Goal: Task Accomplishment & Management: Manage account settings

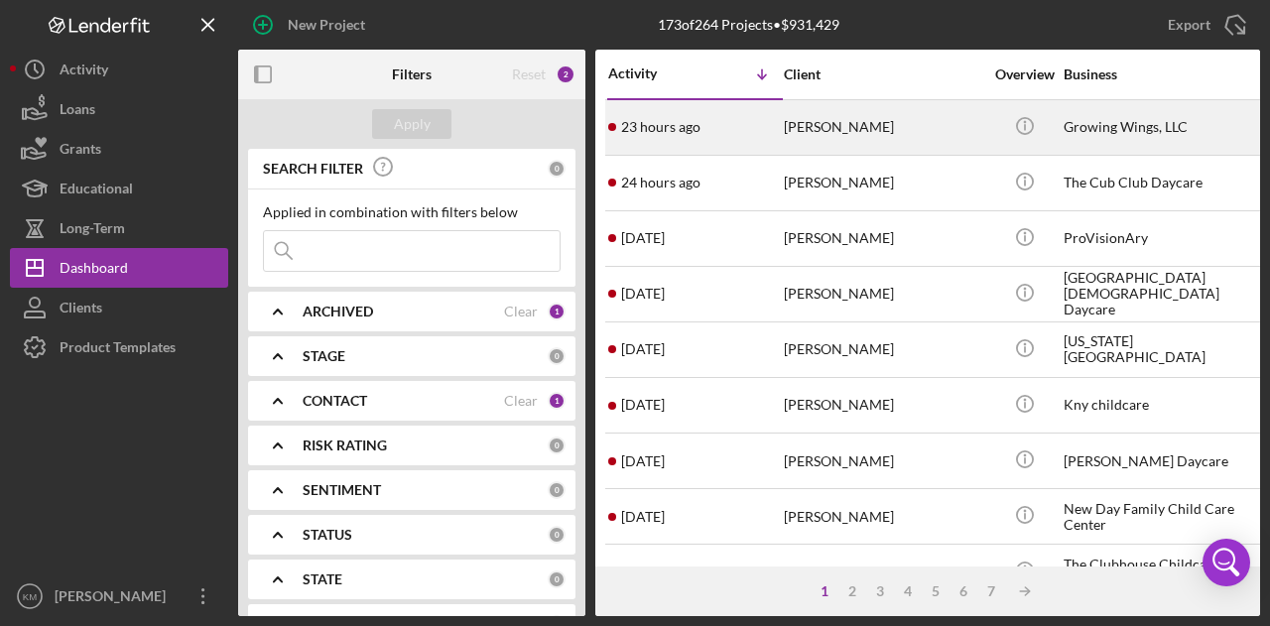
click at [871, 140] on div "[PERSON_NAME]" at bounding box center [883, 127] width 198 height 53
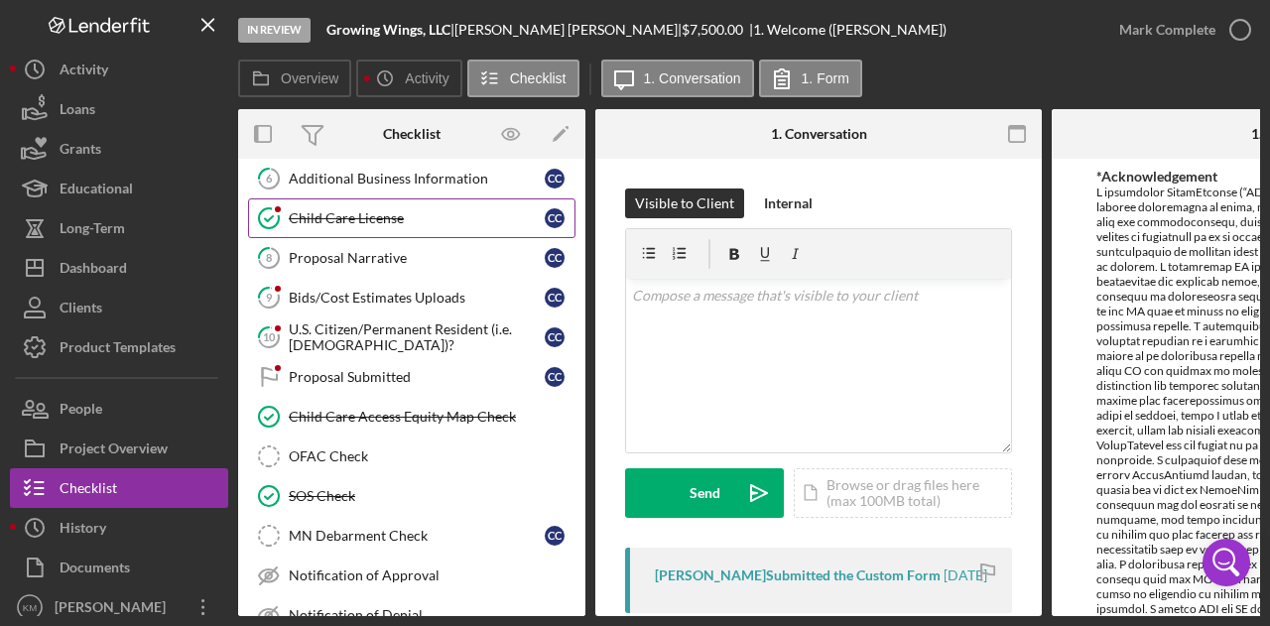
scroll to position [248, 0]
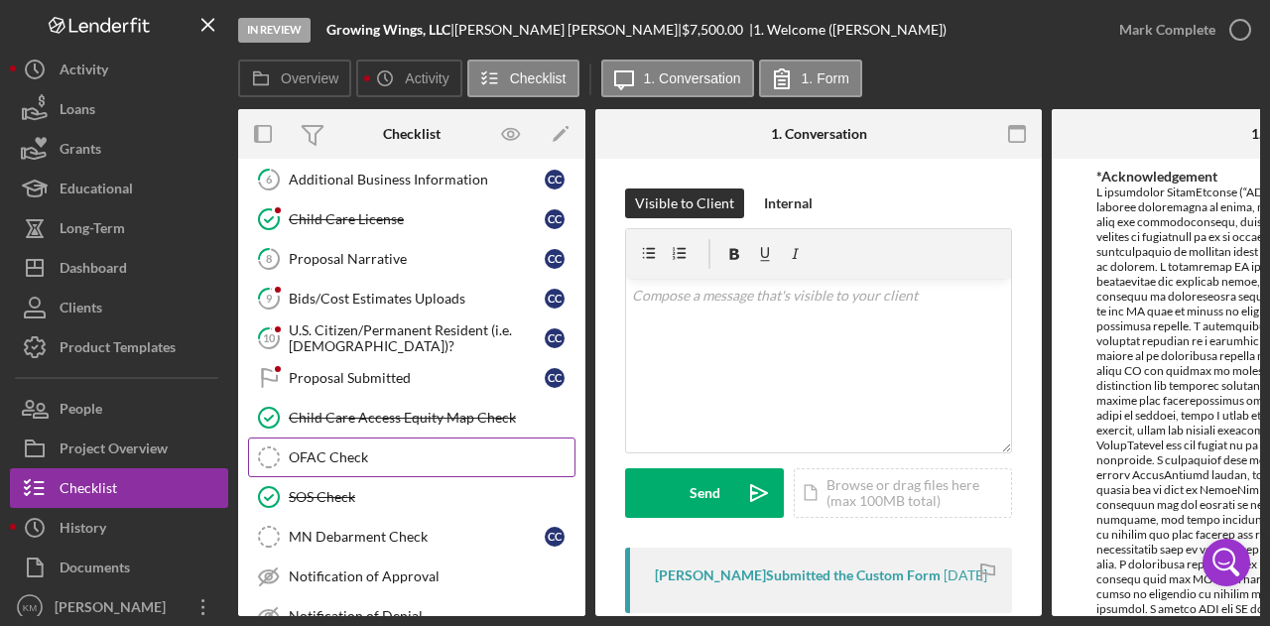
click at [452, 450] on div "OFAC Check" at bounding box center [432, 458] width 286 height 16
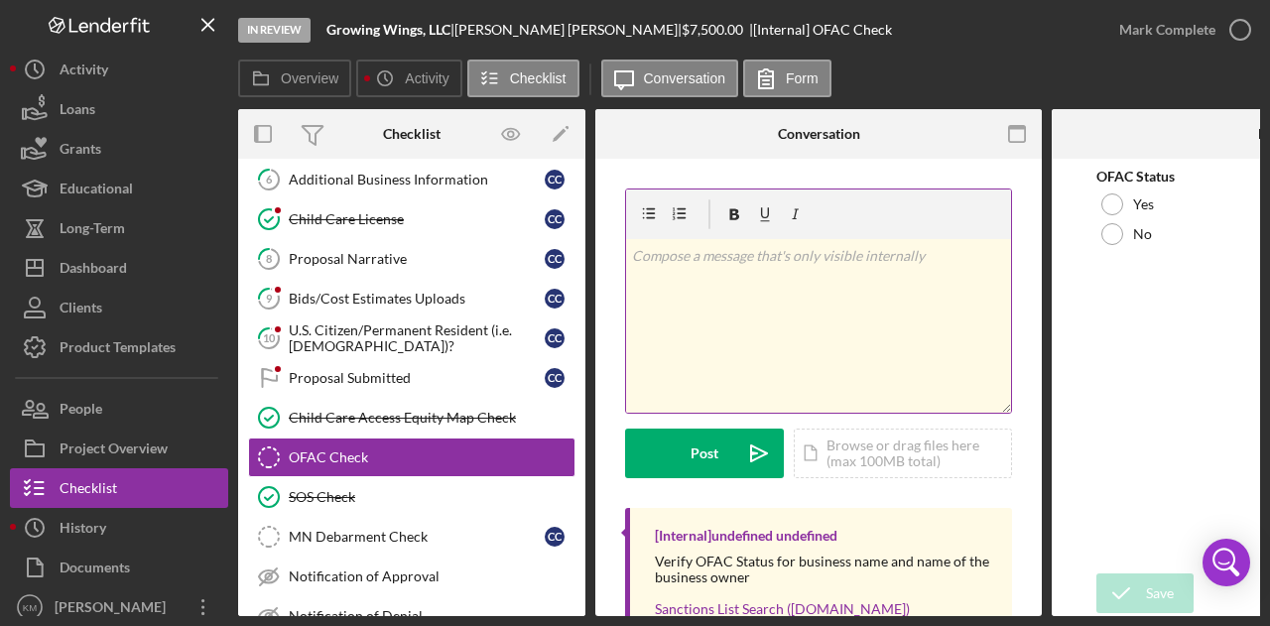
scroll to position [119, 0]
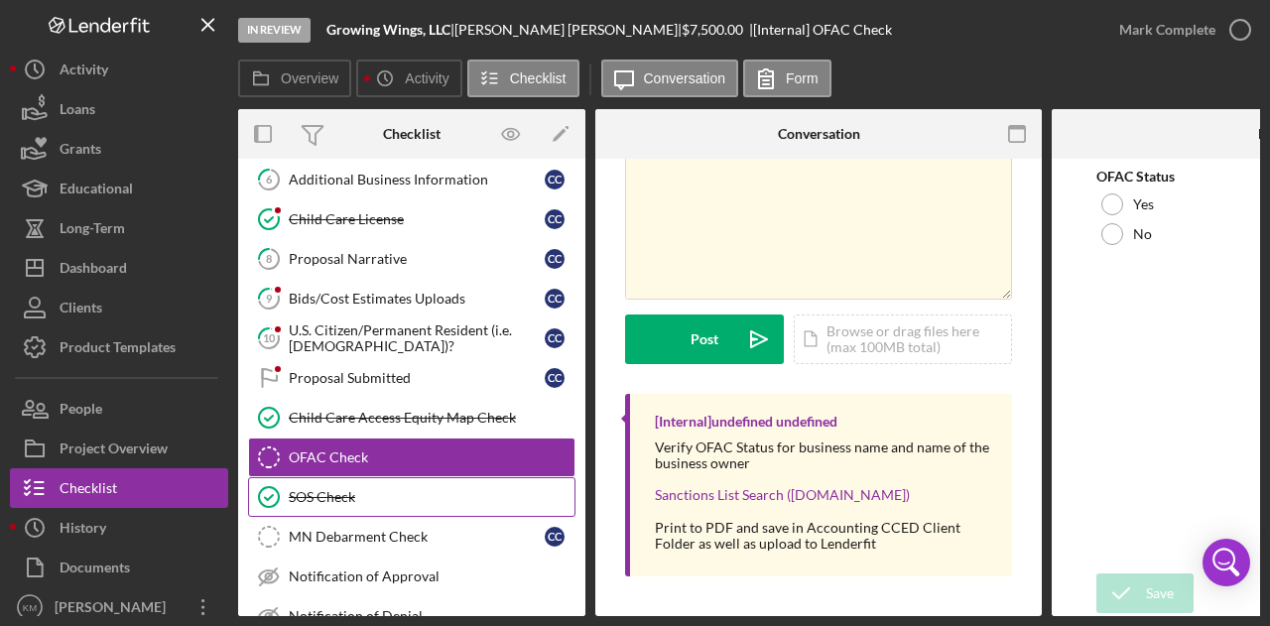
click at [406, 489] on div "SOS Check" at bounding box center [432, 497] width 286 height 16
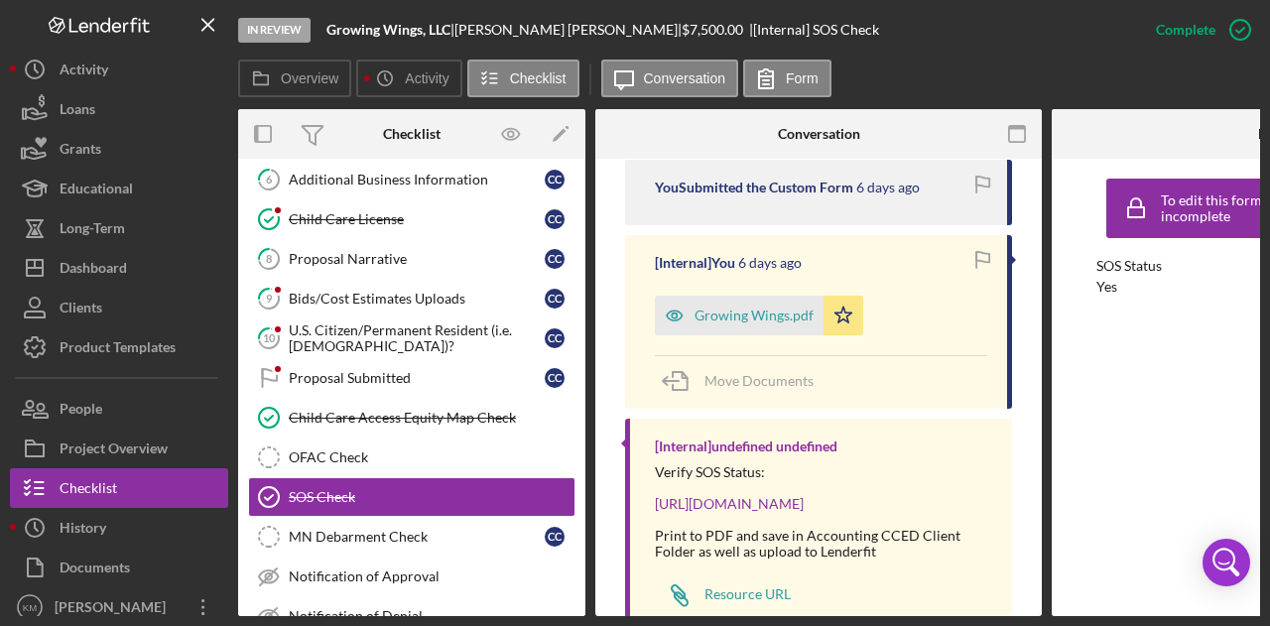
scroll to position [775, 0]
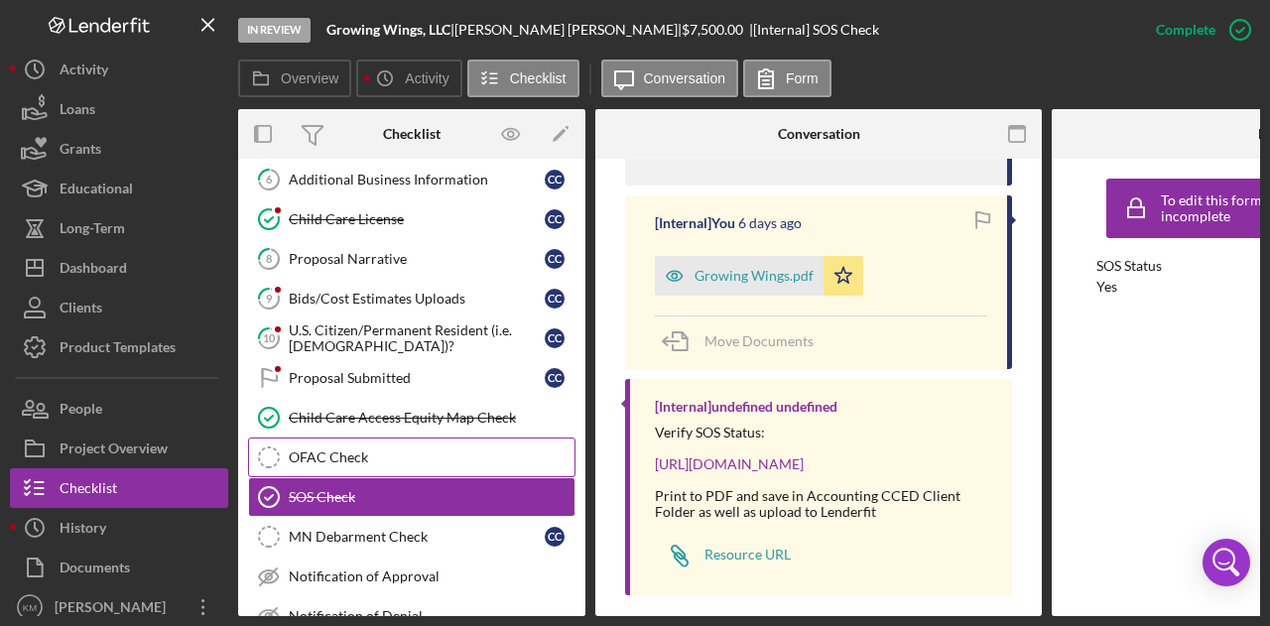
click at [404, 450] on div "OFAC Check" at bounding box center [432, 458] width 286 height 16
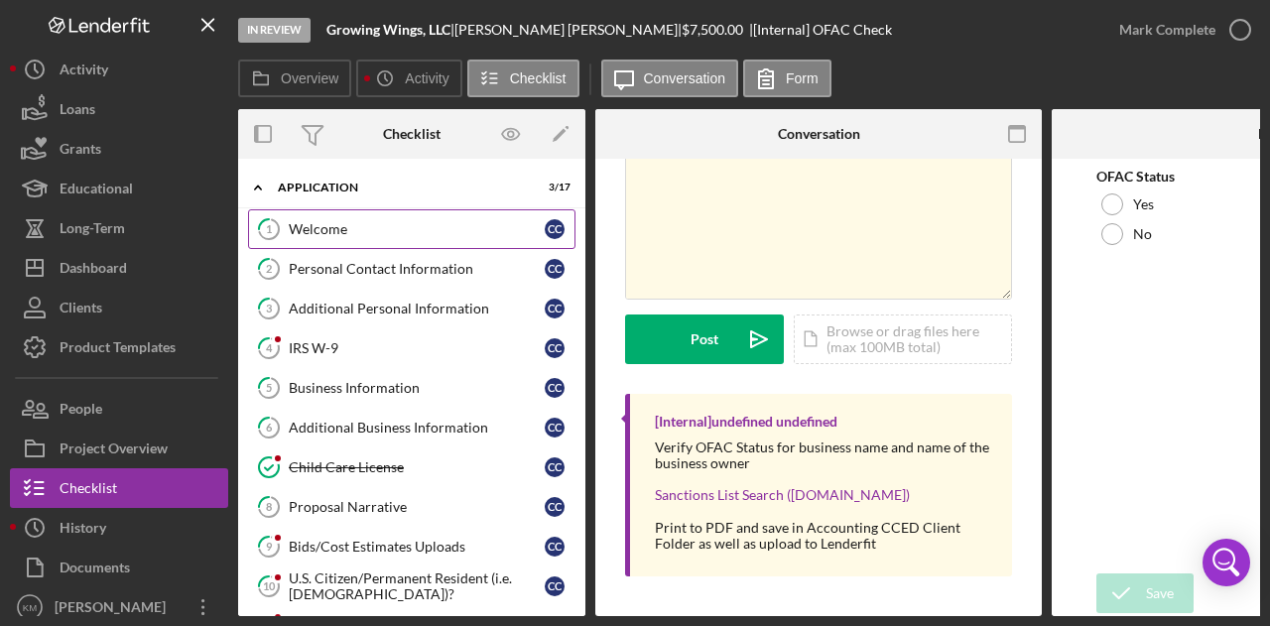
click at [410, 243] on link "1 Welcome c c" at bounding box center [411, 229] width 327 height 40
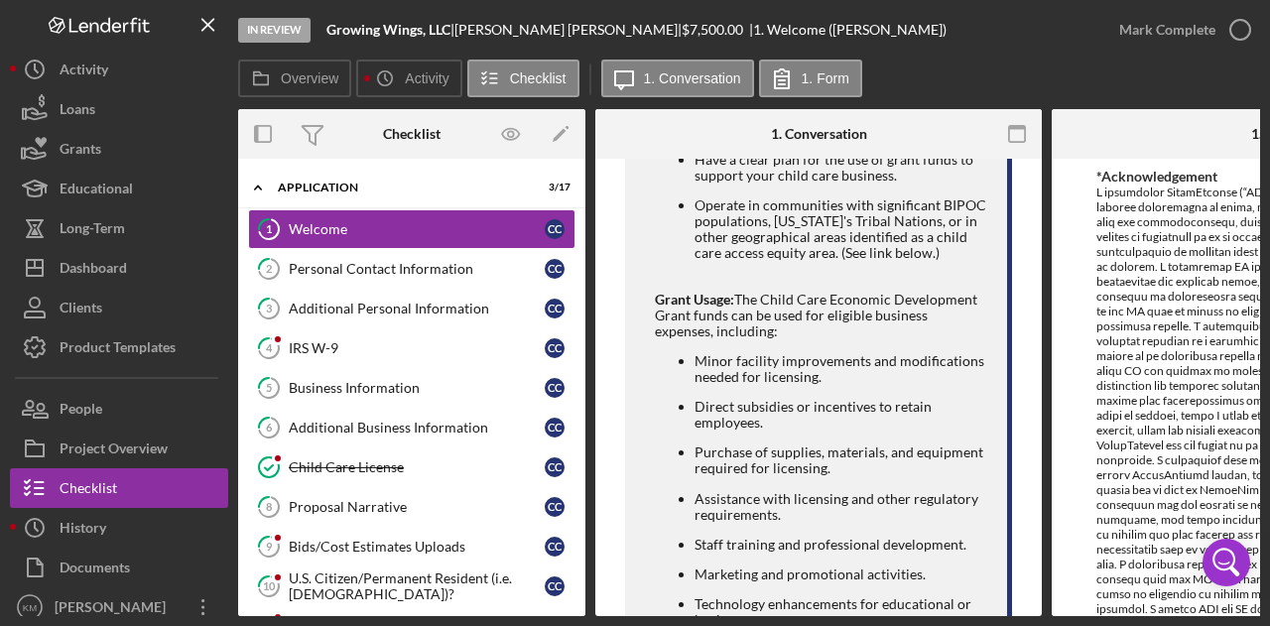
scroll to position [1108, 0]
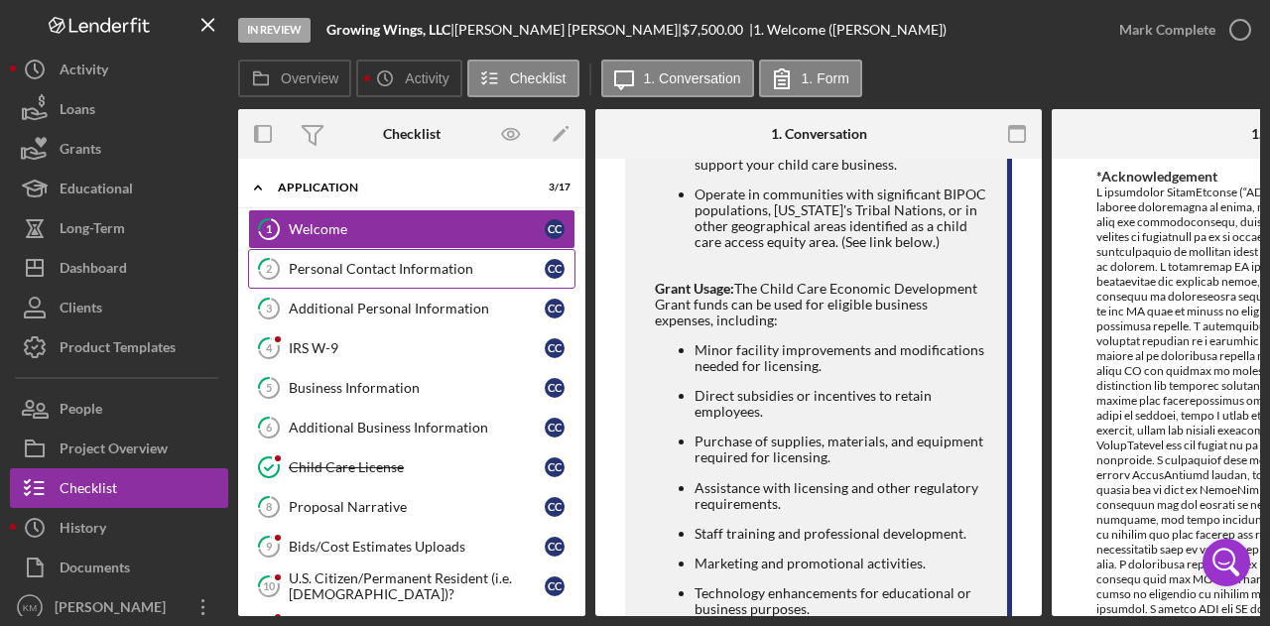
click at [383, 269] on div "Personal Contact Information" at bounding box center [417, 269] width 256 height 16
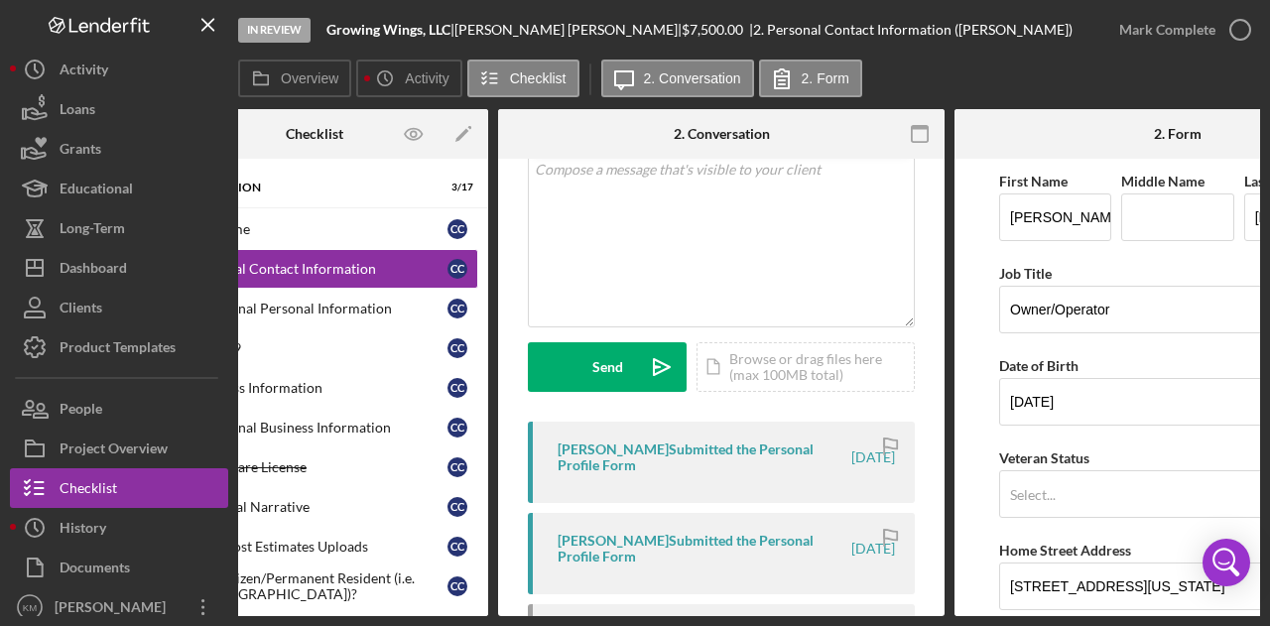
scroll to position [151, 0]
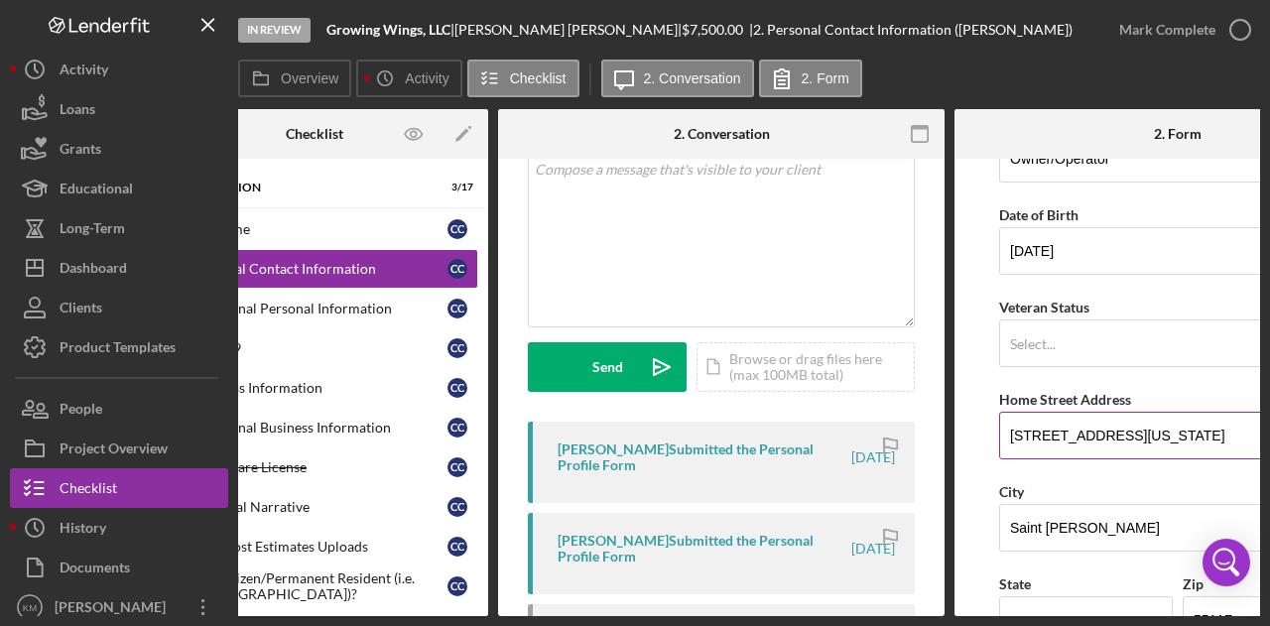
click at [1064, 423] on input "[STREET_ADDRESS][US_STATE]" at bounding box center [1177, 436] width 357 height 48
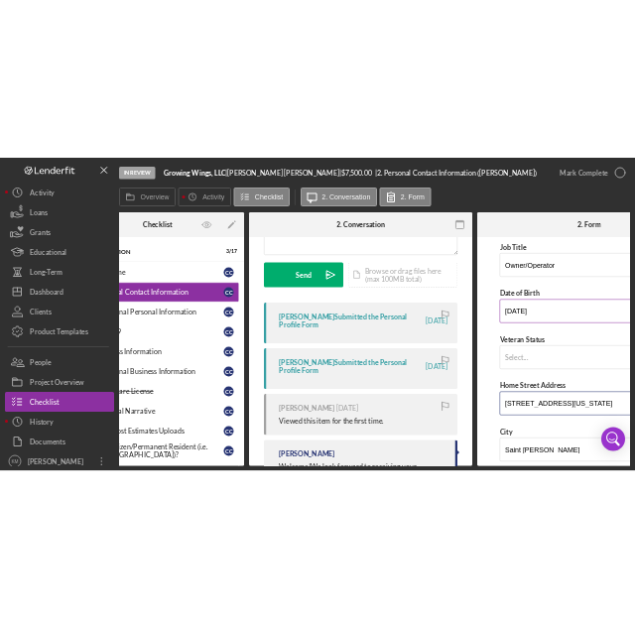
scroll to position [0, 0]
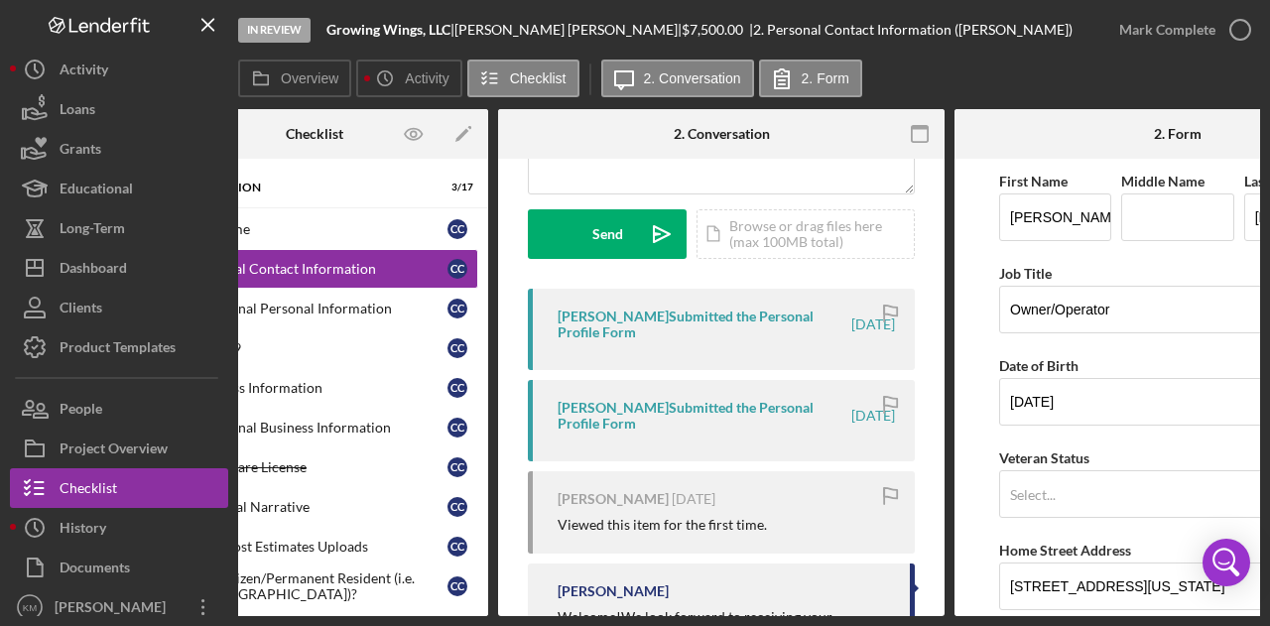
click at [542, 35] on div "[PERSON_NAME] |" at bounding box center [567, 30] width 227 height 16
copy div "[PERSON_NAME] |"
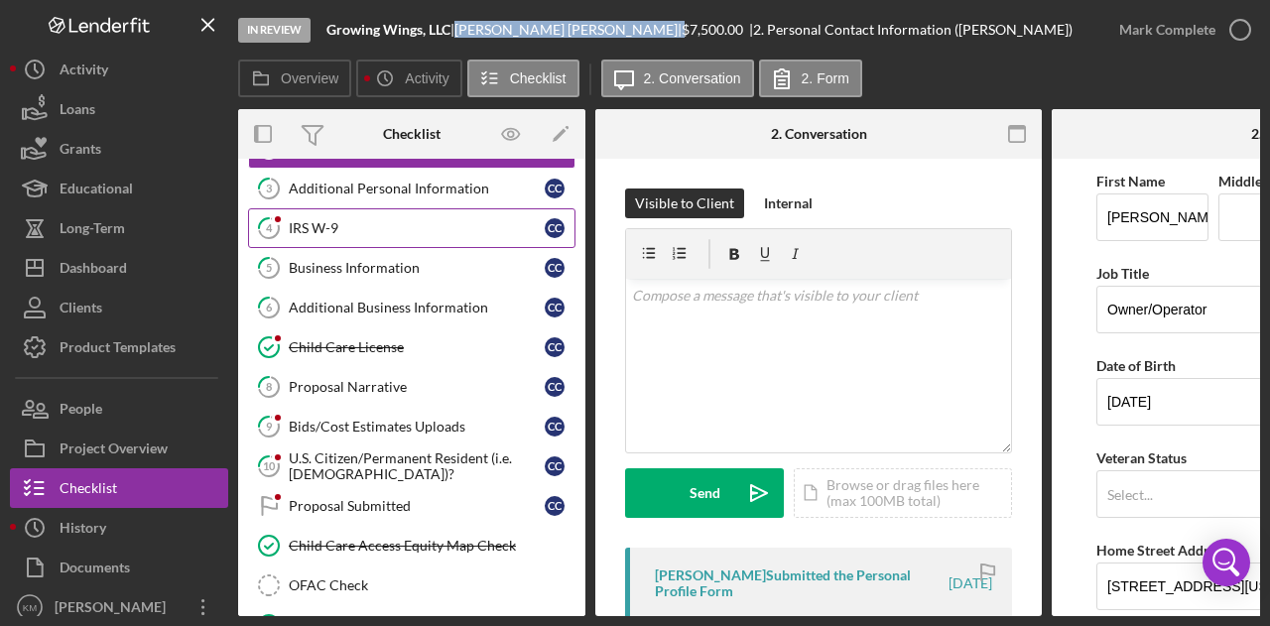
scroll to position [121, 0]
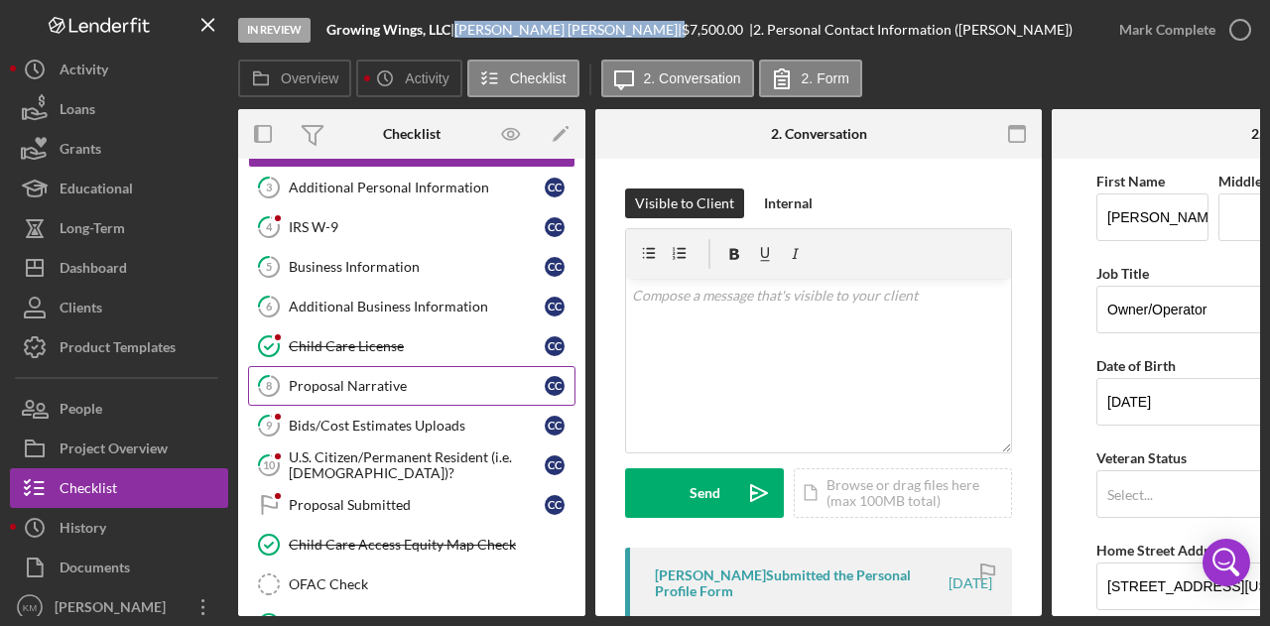
click at [396, 378] on div "Proposal Narrative" at bounding box center [417, 386] width 256 height 16
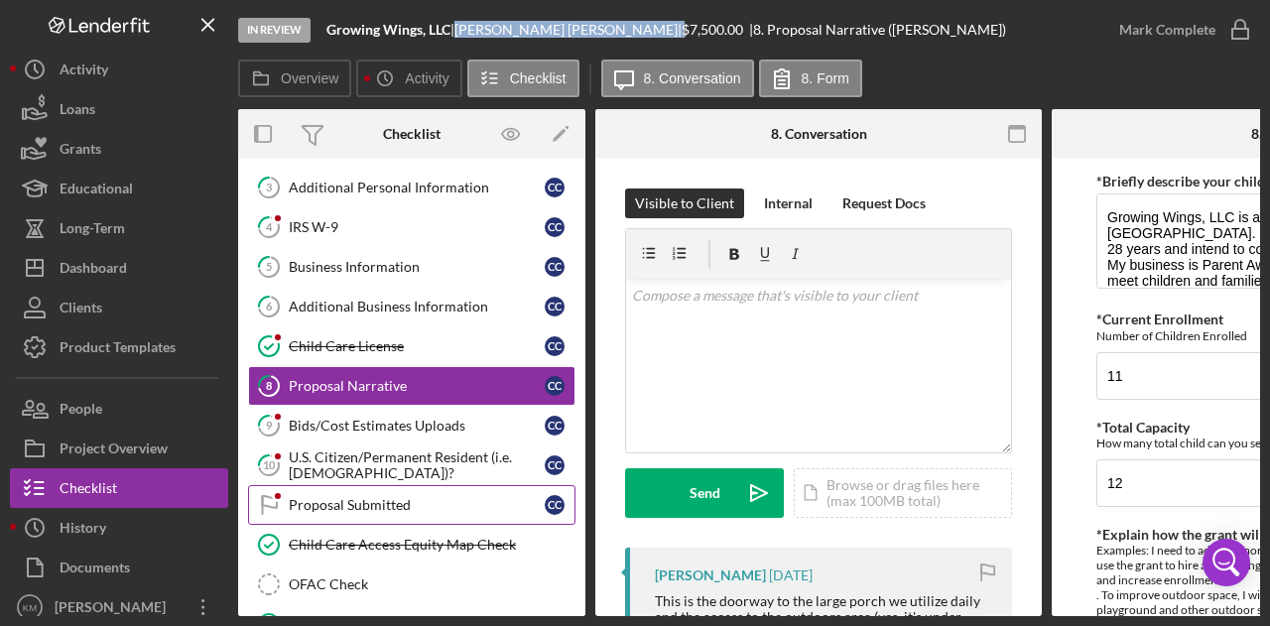
scroll to position [204, 0]
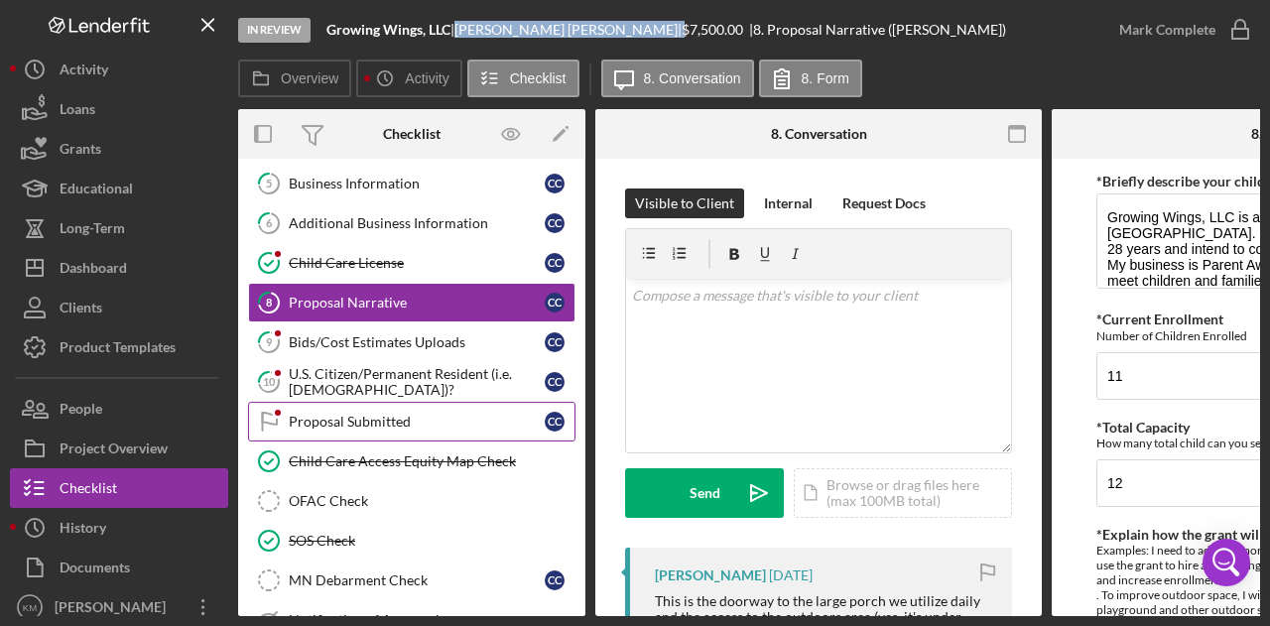
click at [399, 493] on div "OFAC Check" at bounding box center [432, 501] width 286 height 16
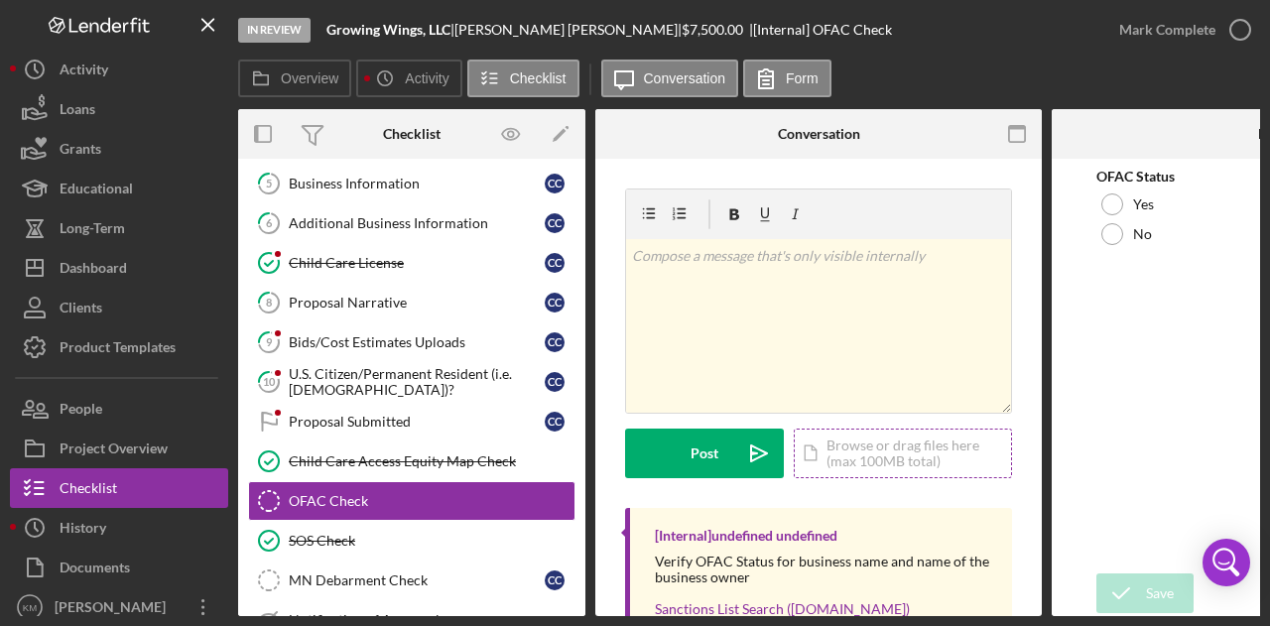
click at [834, 444] on div "Icon/Document Browse or drag files here (max 100MB total) Tap to choose files o…" at bounding box center [903, 454] width 218 height 50
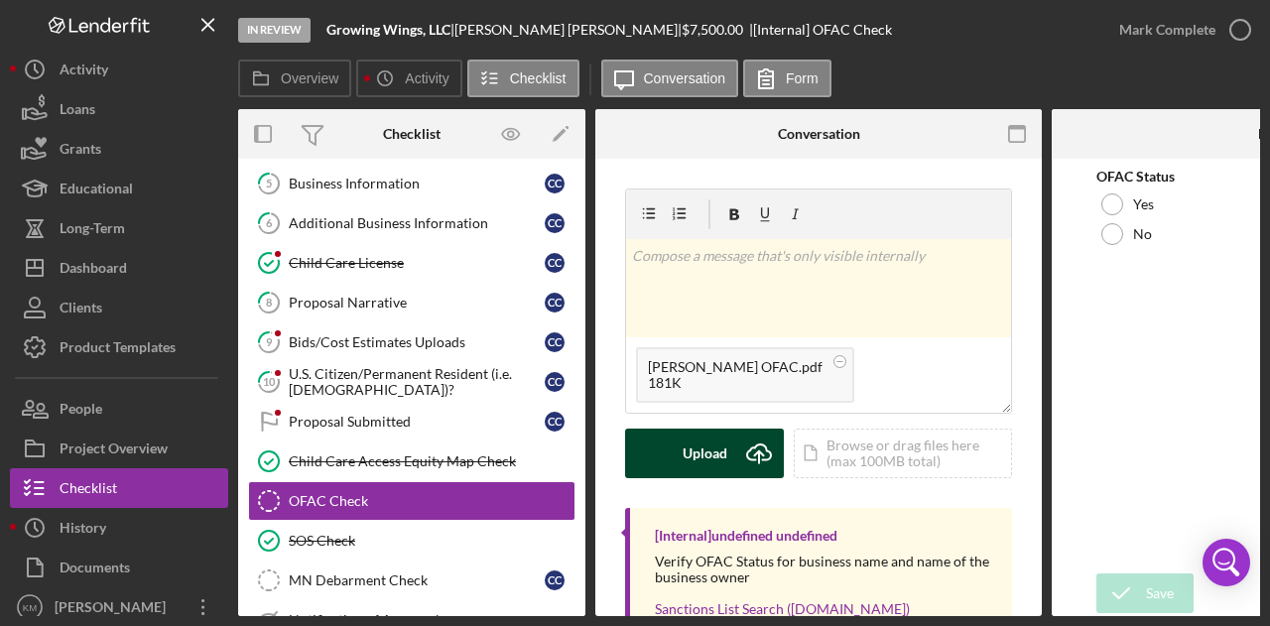
click at [717, 460] on div "Upload" at bounding box center [705, 454] width 45 height 50
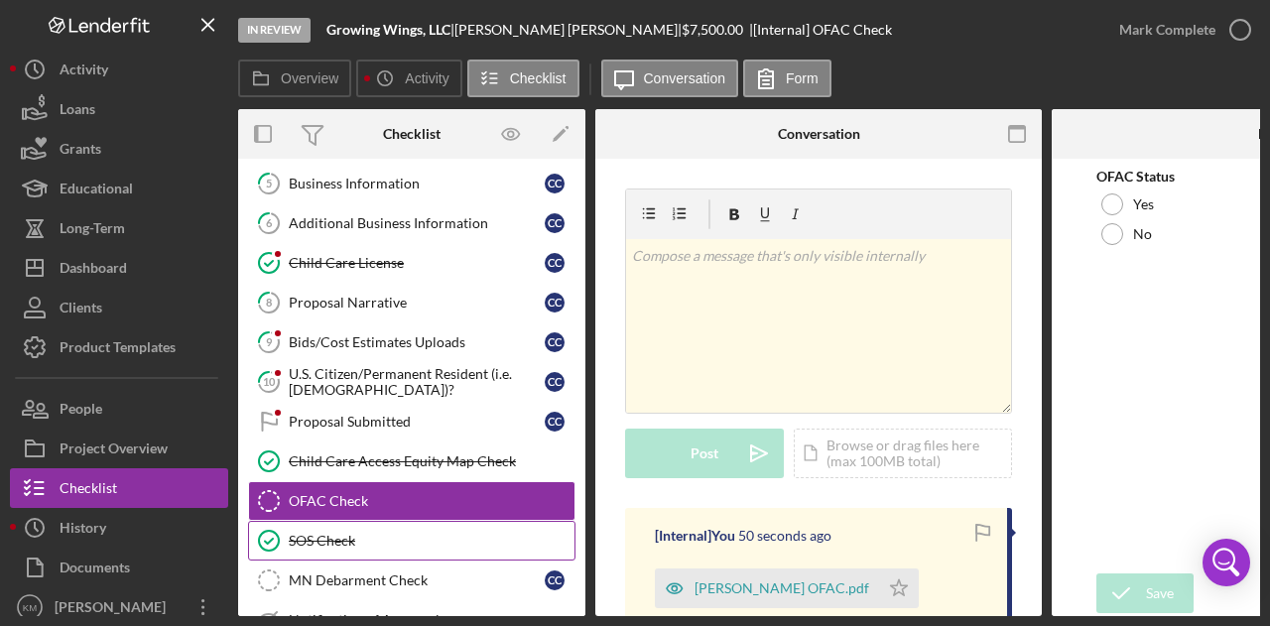
click at [379, 546] on link "SOS Check SOS Check" at bounding box center [411, 541] width 327 height 40
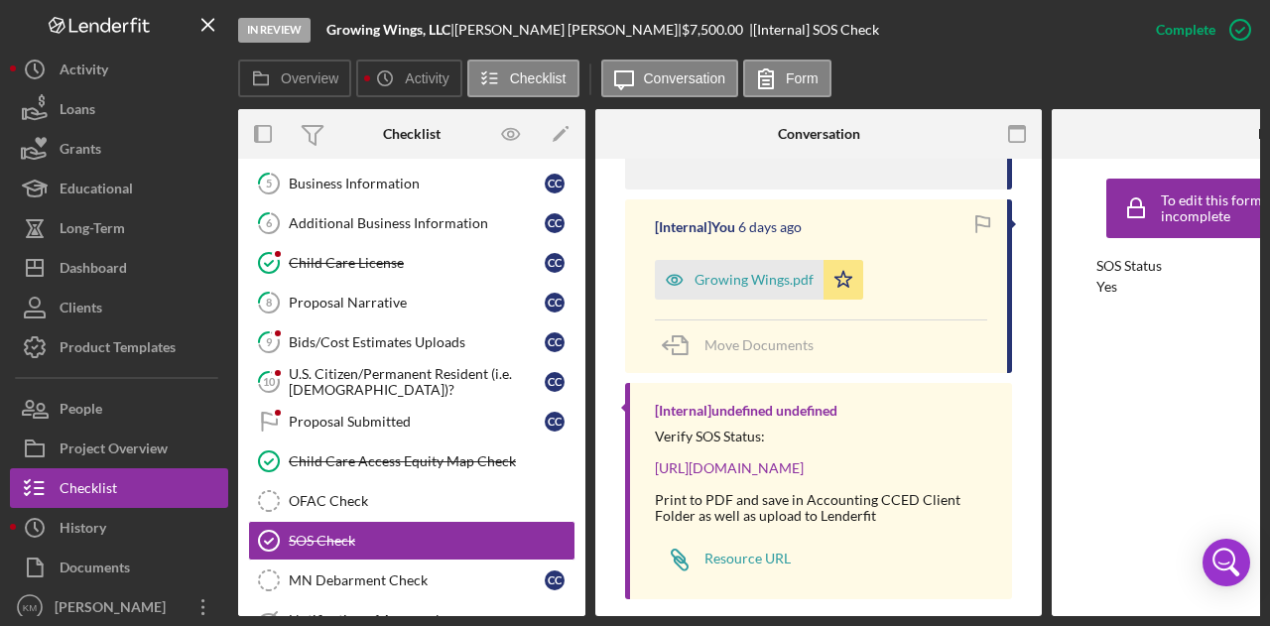
scroll to position [775, 0]
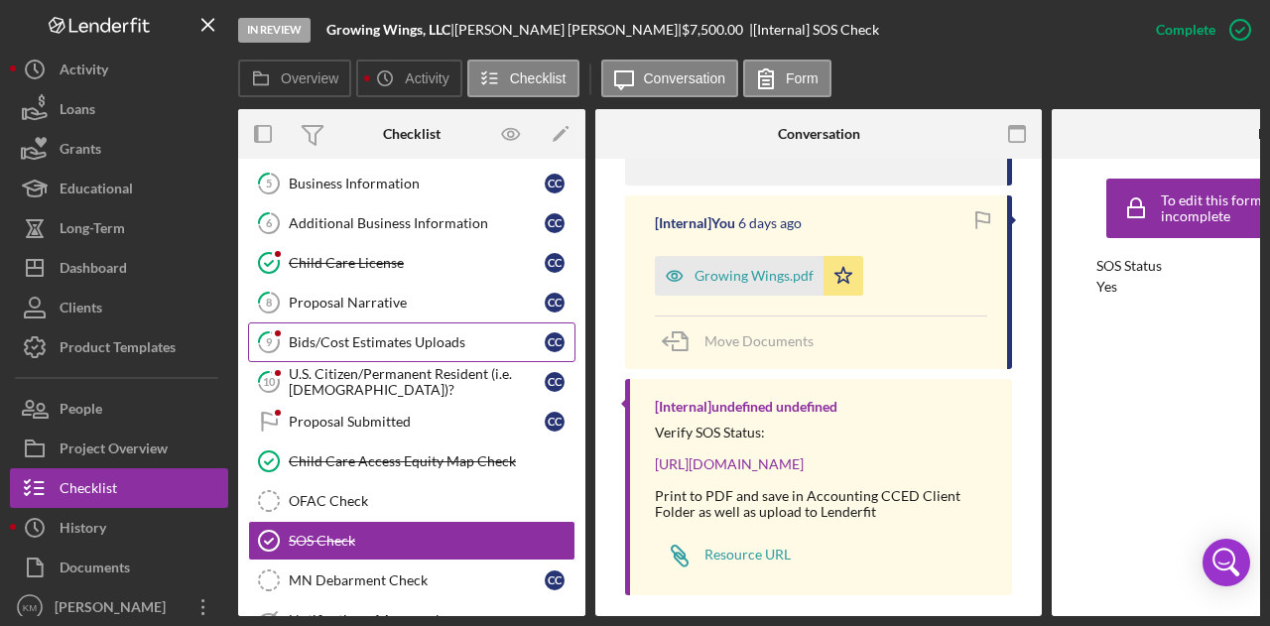
click at [441, 325] on link "9 Bids/Cost Estimates Uploads c c" at bounding box center [411, 343] width 327 height 40
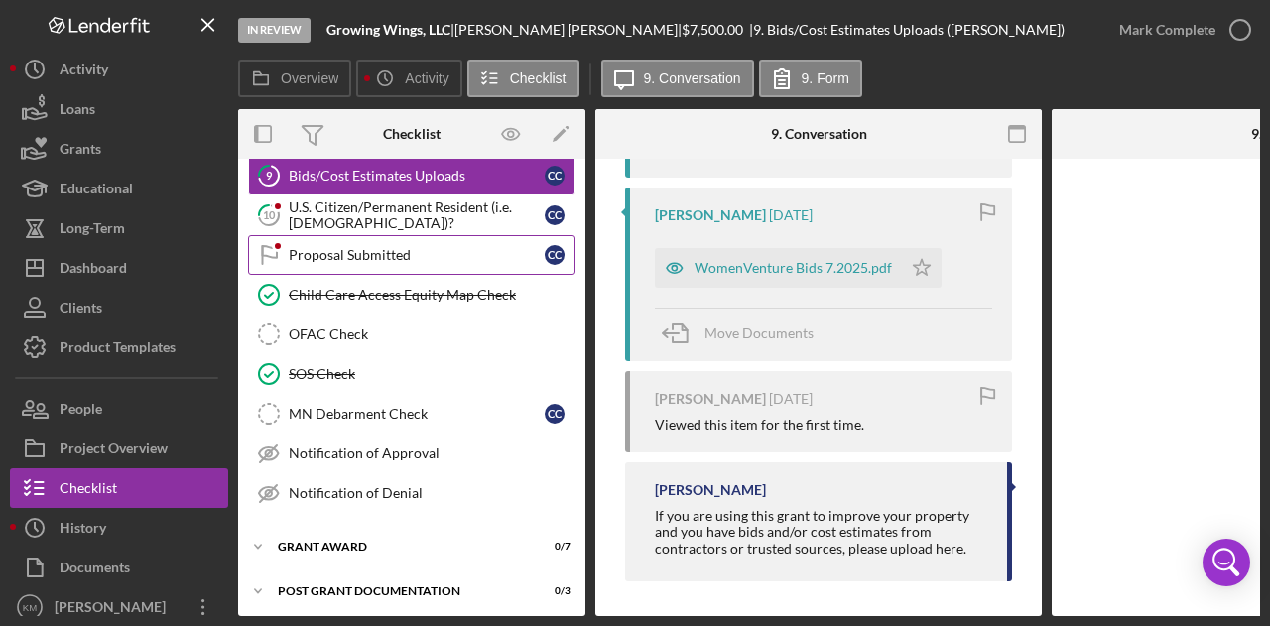
scroll to position [371, 0]
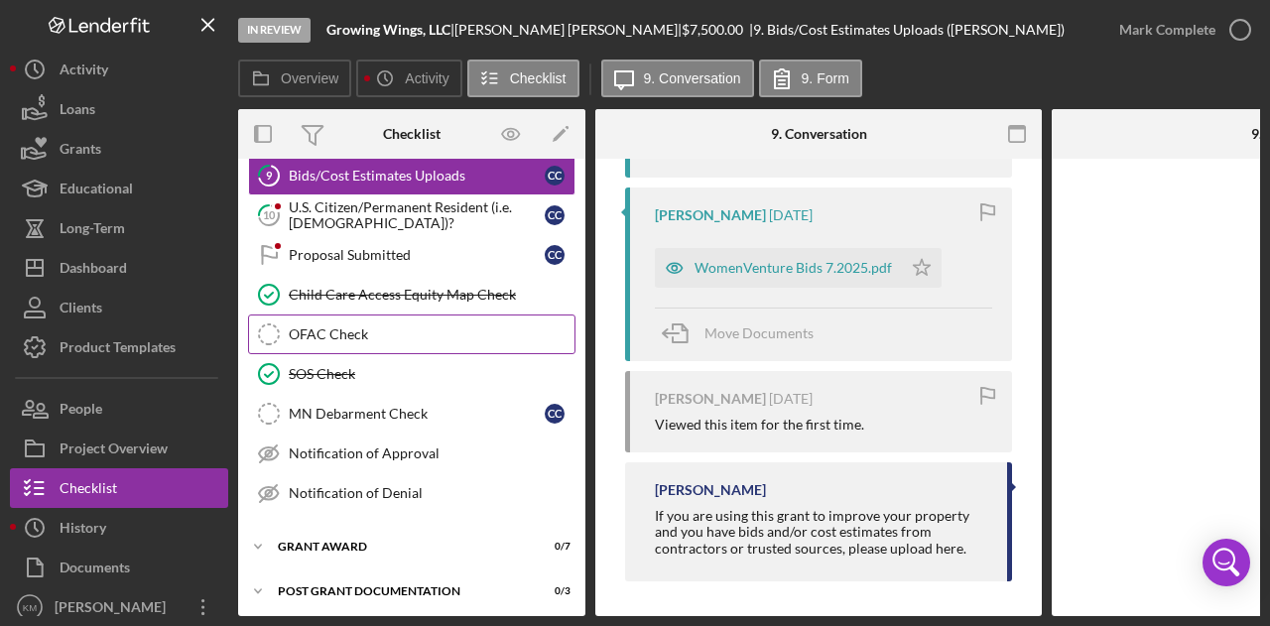
click at [445, 315] on link "OFAC Check OFAC Check" at bounding box center [411, 335] width 327 height 40
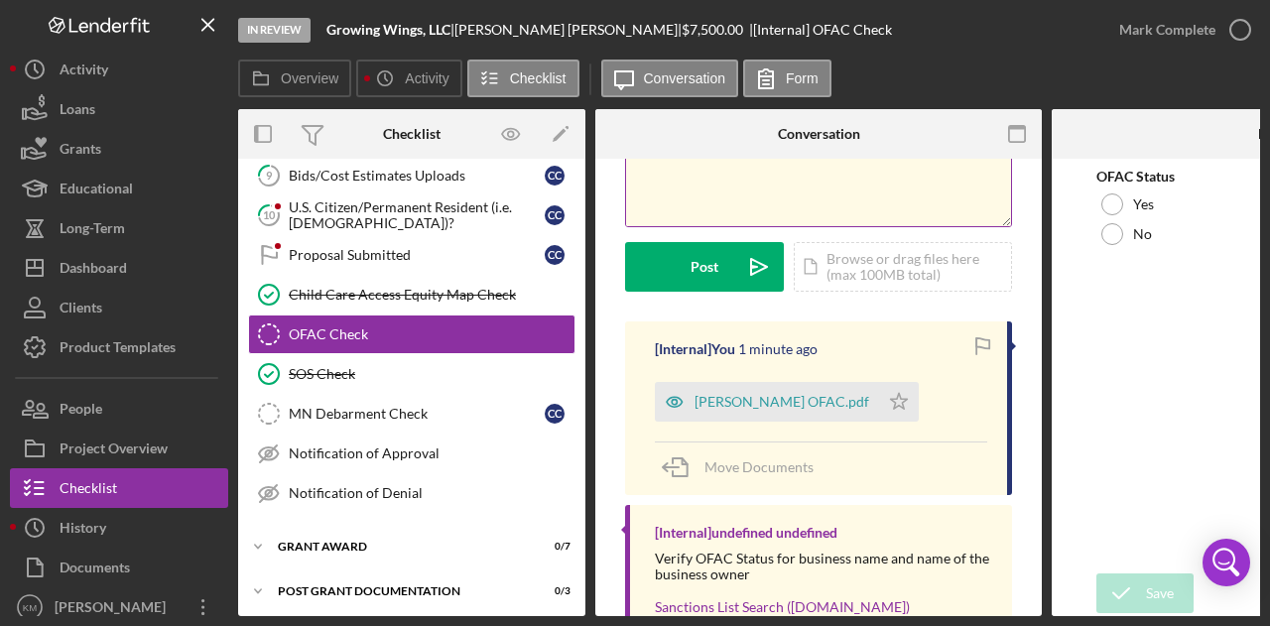
scroll to position [188, 0]
click at [851, 270] on div "Icon/Document Browse or drag files here (max 100MB total) Tap to choose files o…" at bounding box center [903, 266] width 218 height 50
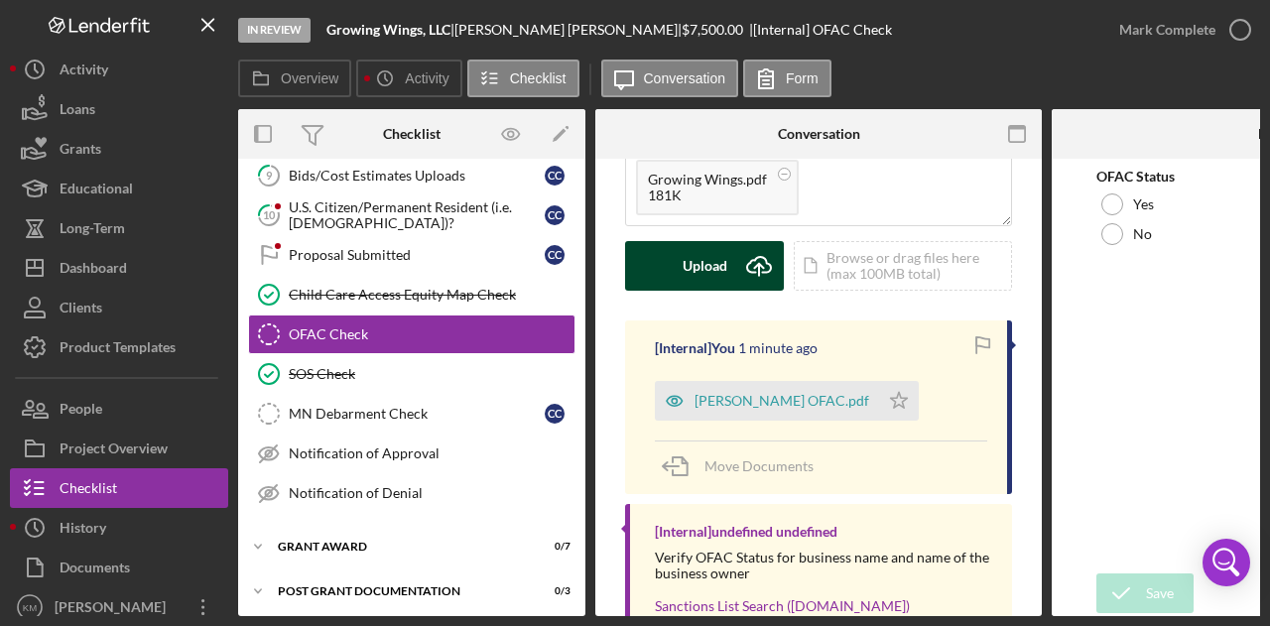
click at [727, 264] on button "Upload Icon/Upload" at bounding box center [704, 266] width 159 height 50
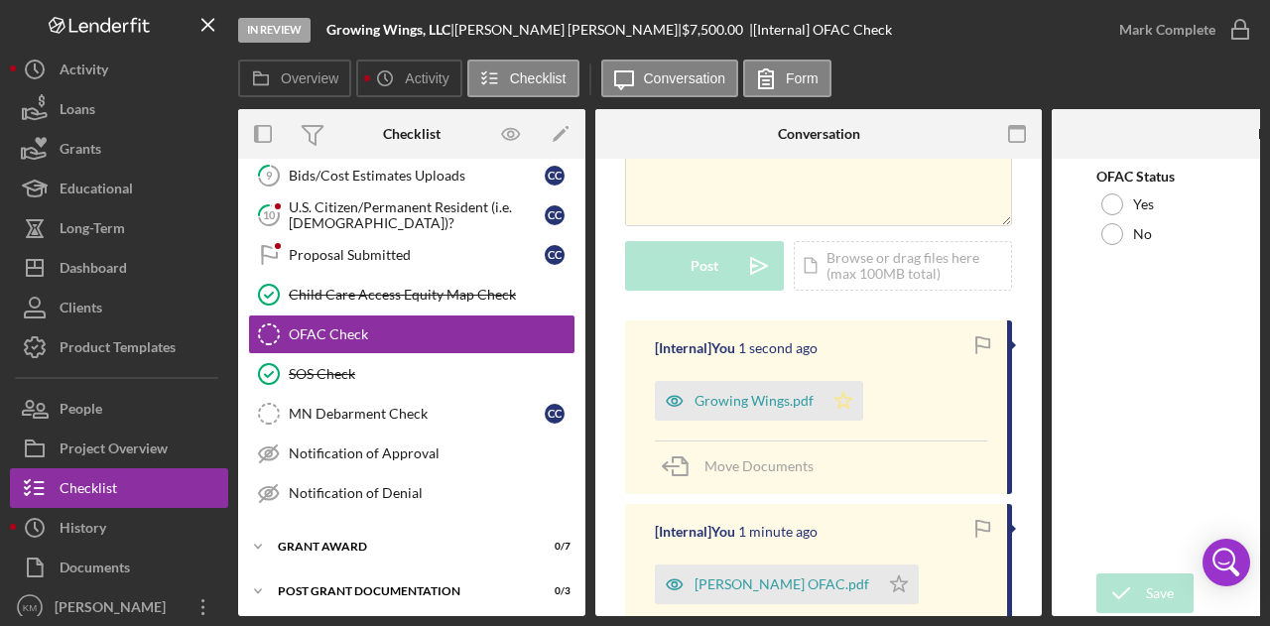
click at [850, 407] on icon "Icon/Star" at bounding box center [844, 401] width 40 height 40
click at [908, 580] on polygon "button" at bounding box center [899, 584] width 17 height 16
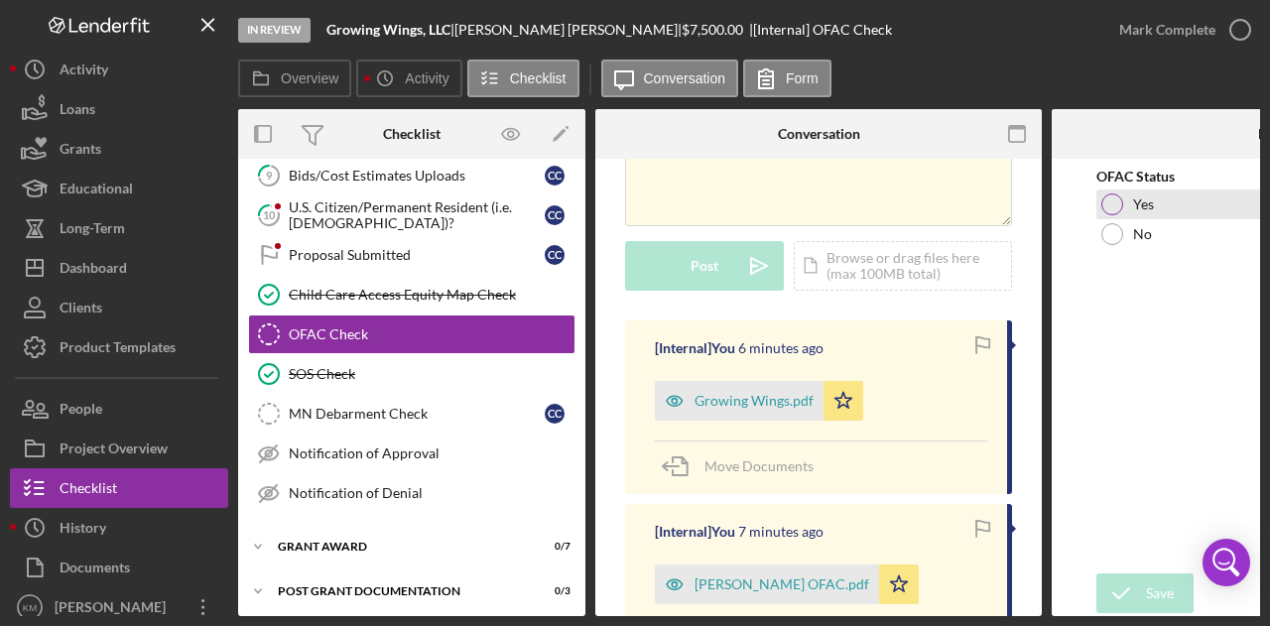
click at [1133, 199] on label "Yes" at bounding box center [1143, 204] width 21 height 16
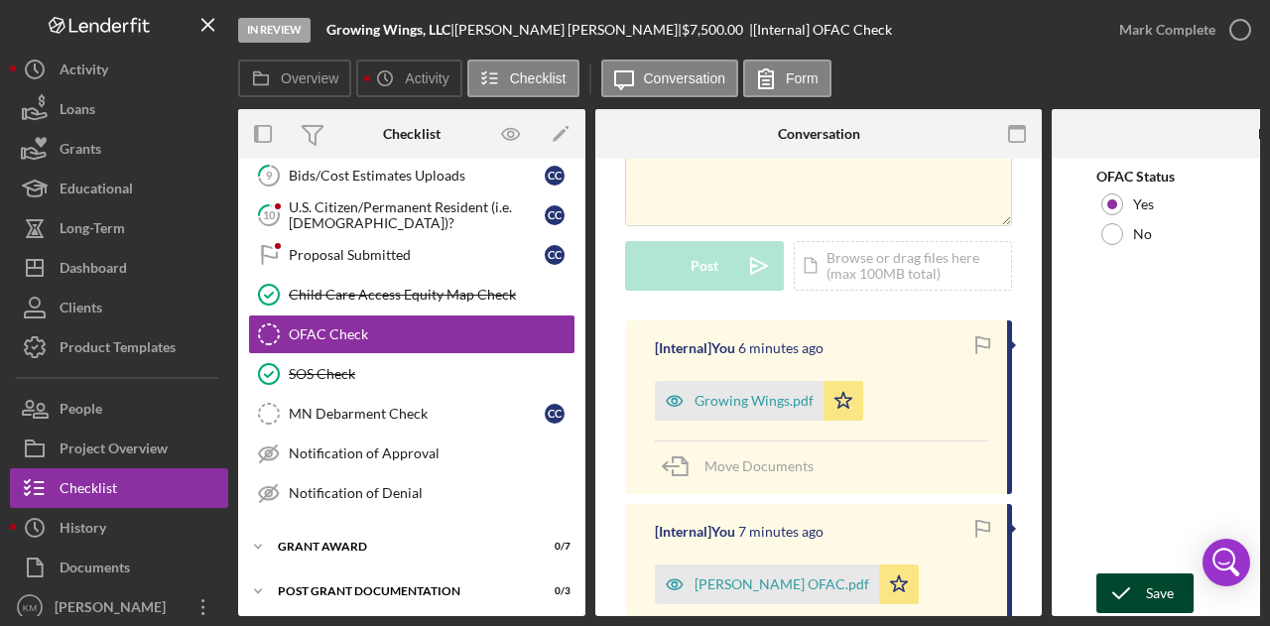
click at [1152, 587] on div "Save" at bounding box center [1160, 594] width 28 height 40
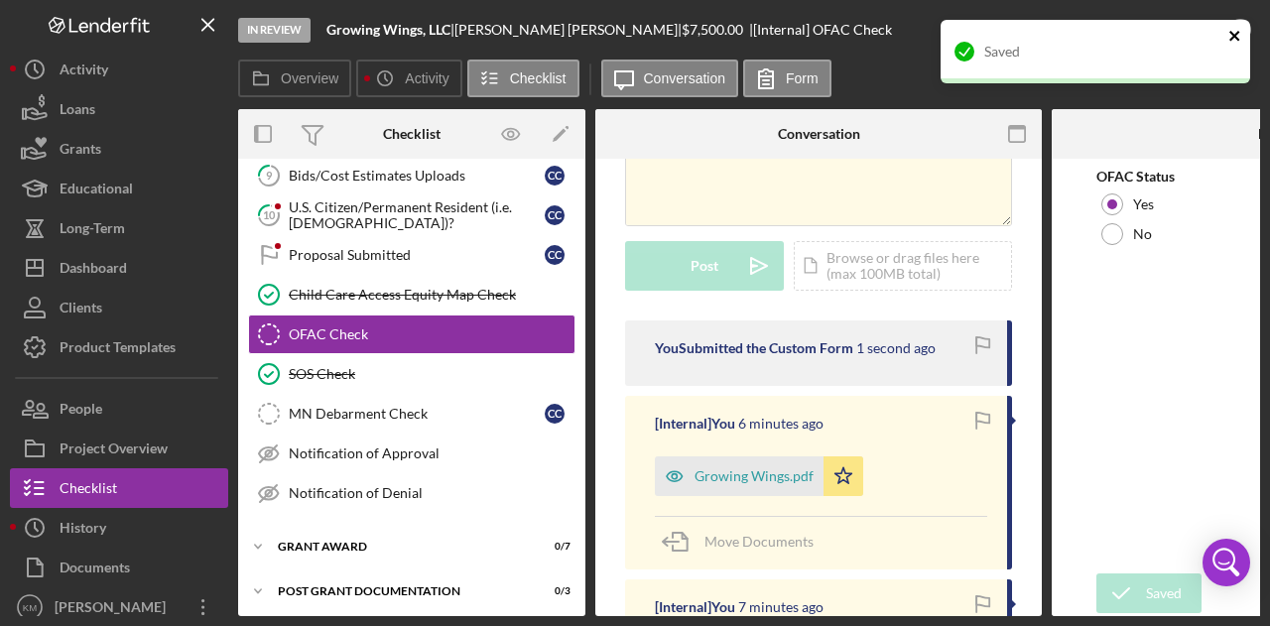
click at [1231, 36] on icon "close" at bounding box center [1236, 36] width 14 height 16
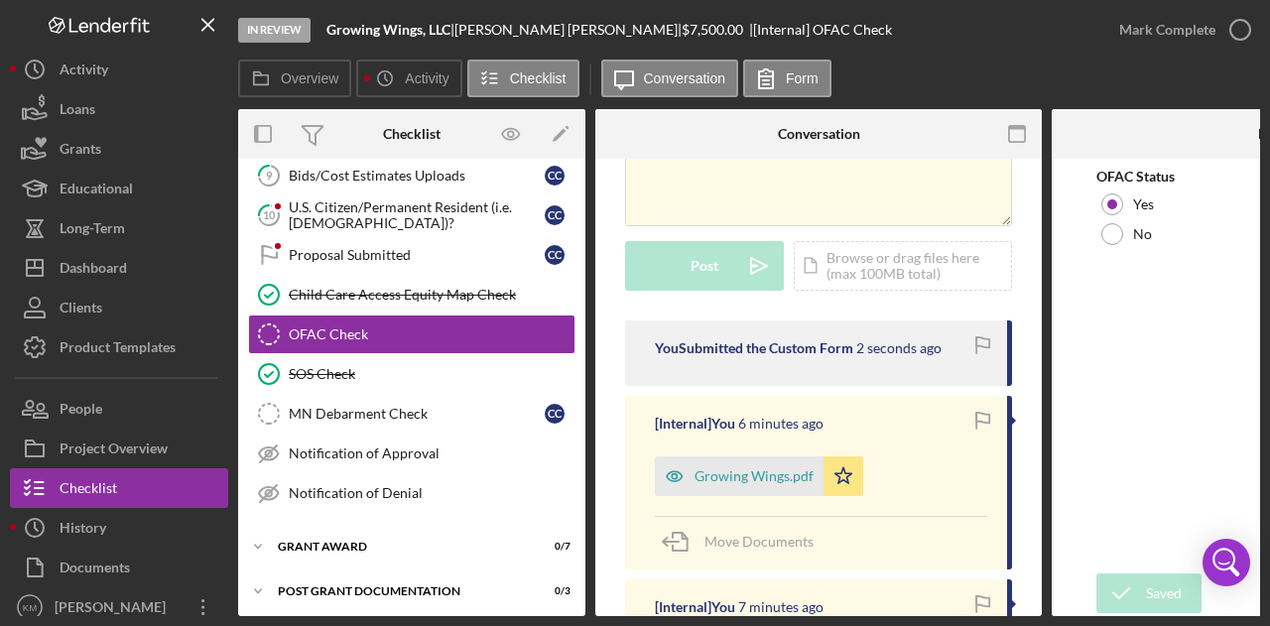
click at [0, 0] on icon "button" at bounding box center [0, 0] width 0 height 0
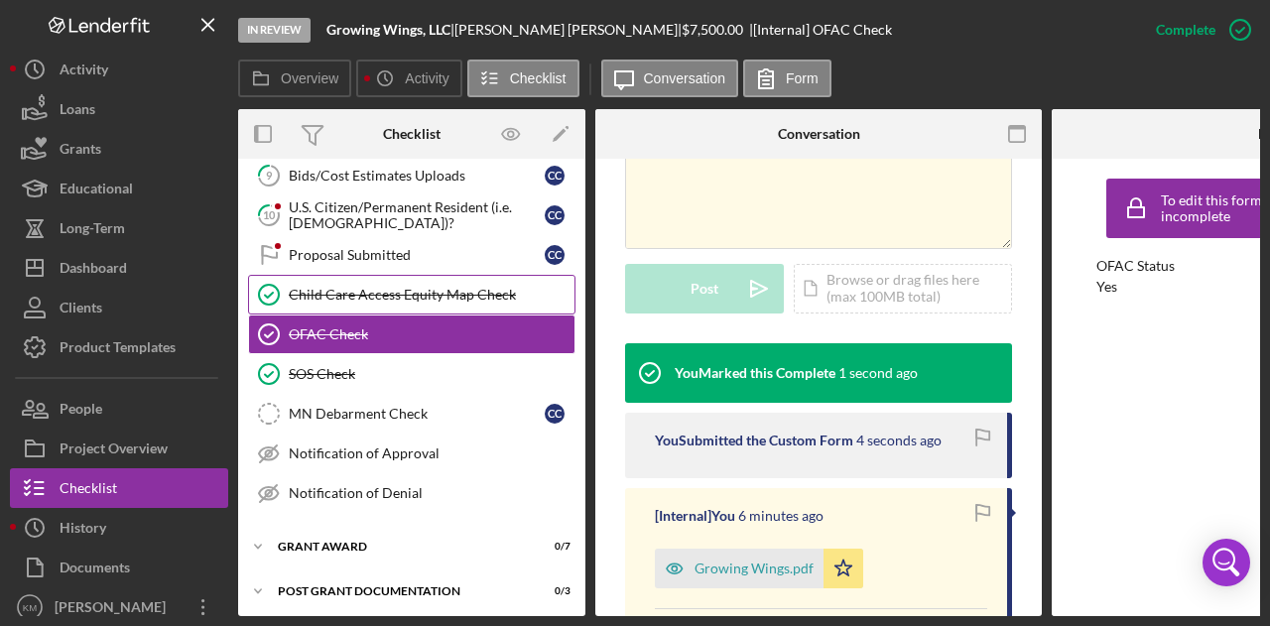
scroll to position [0, 0]
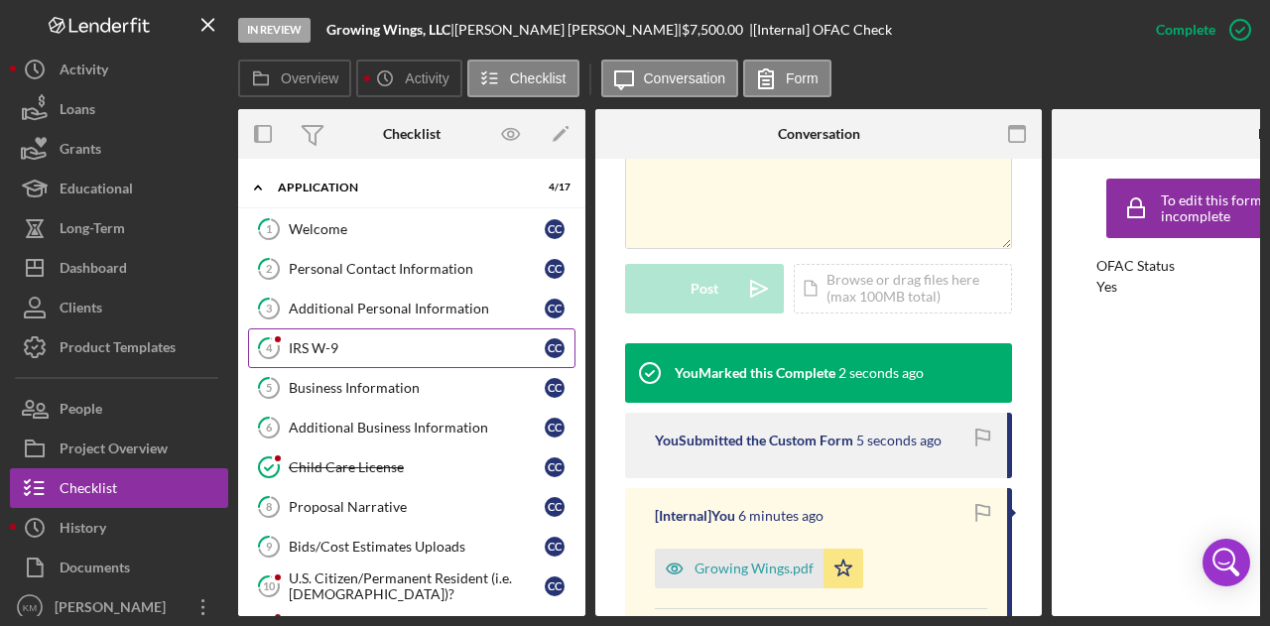
click at [432, 332] on link "4 IRS W-9 c c" at bounding box center [411, 348] width 327 height 40
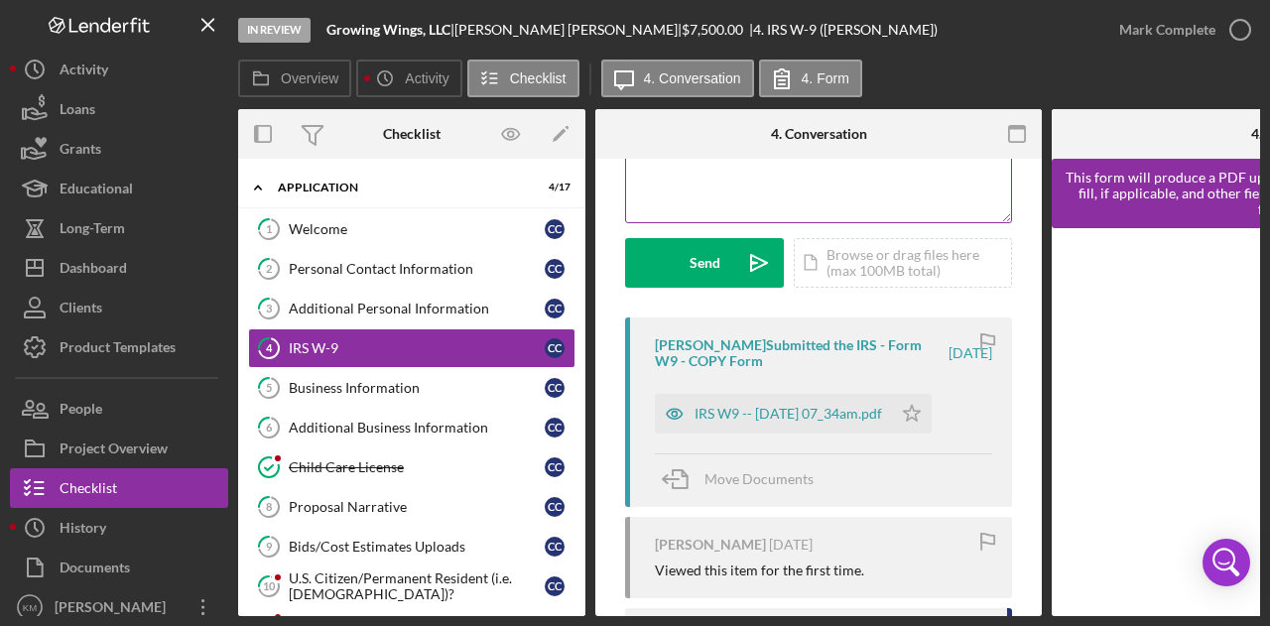
scroll to position [236, 0]
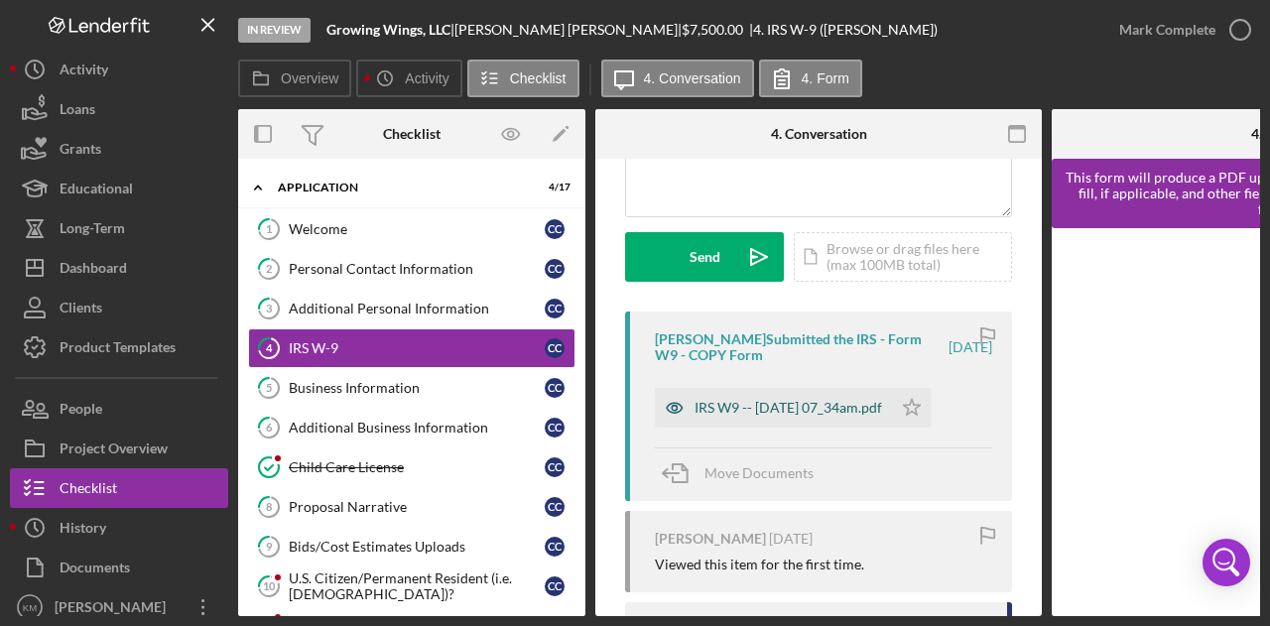
click at [776, 416] on div "IRS W9 -- [DATE] 07_34am.pdf" at bounding box center [773, 408] width 237 height 40
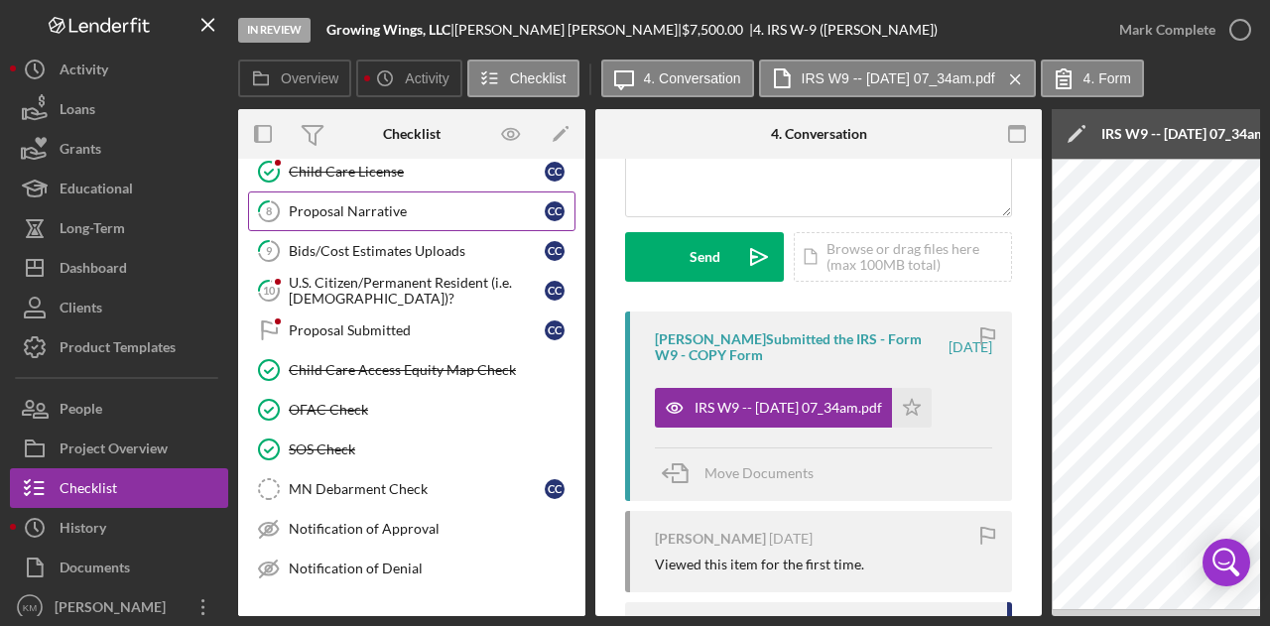
scroll to position [301, 0]
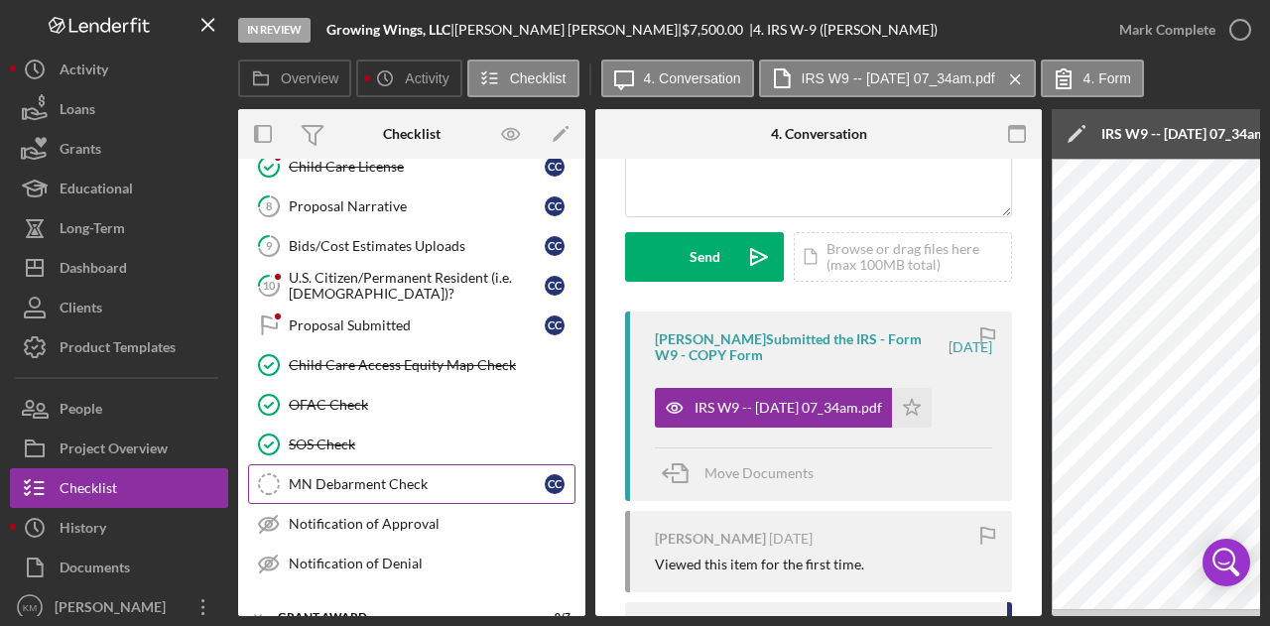
click at [397, 464] on link "MN Debarment Check MN Debarment Check c c" at bounding box center [411, 484] width 327 height 40
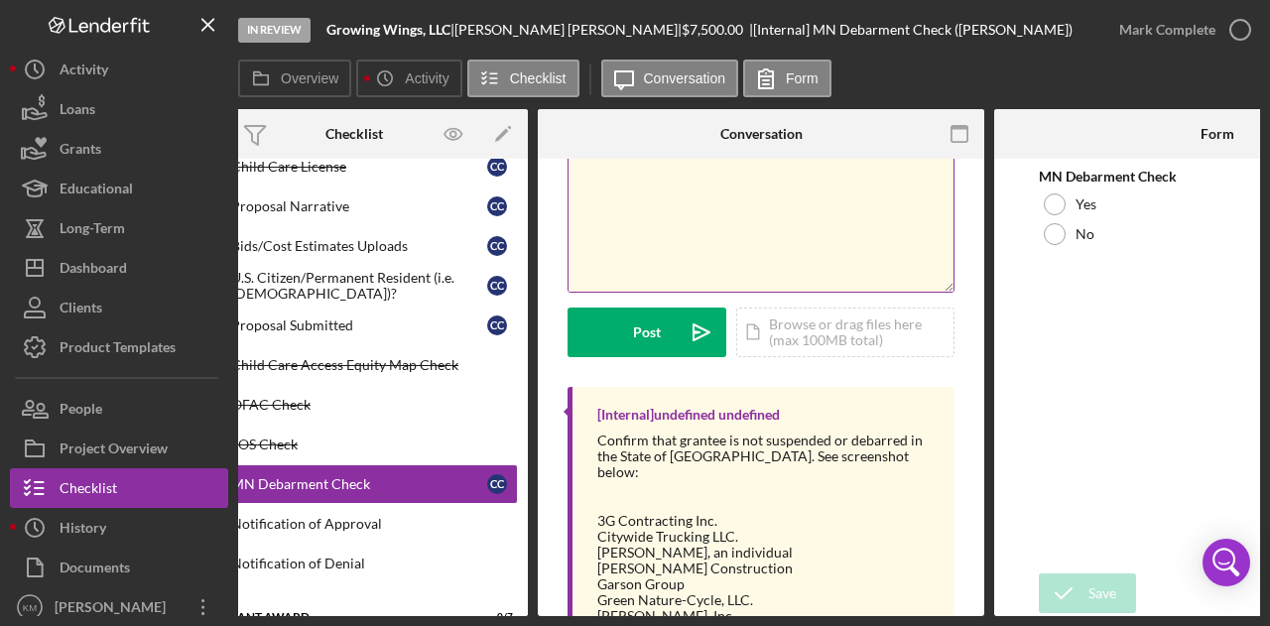
scroll to position [296, 0]
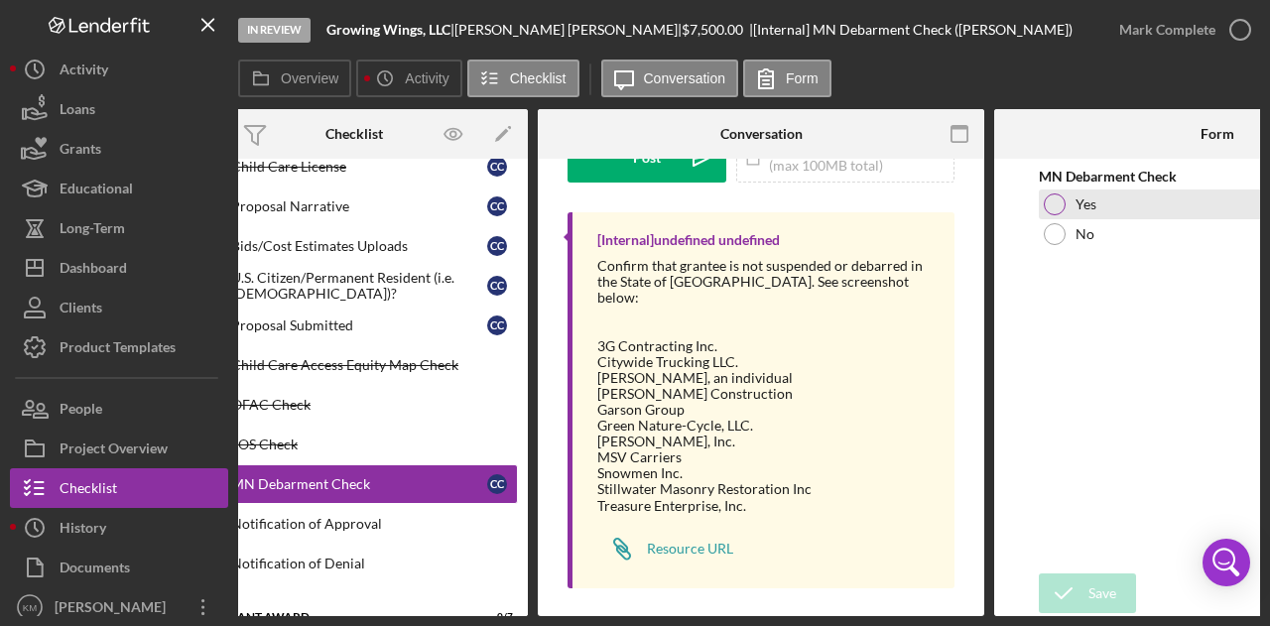
click at [1068, 196] on div "Yes" at bounding box center [1217, 205] width 357 height 30
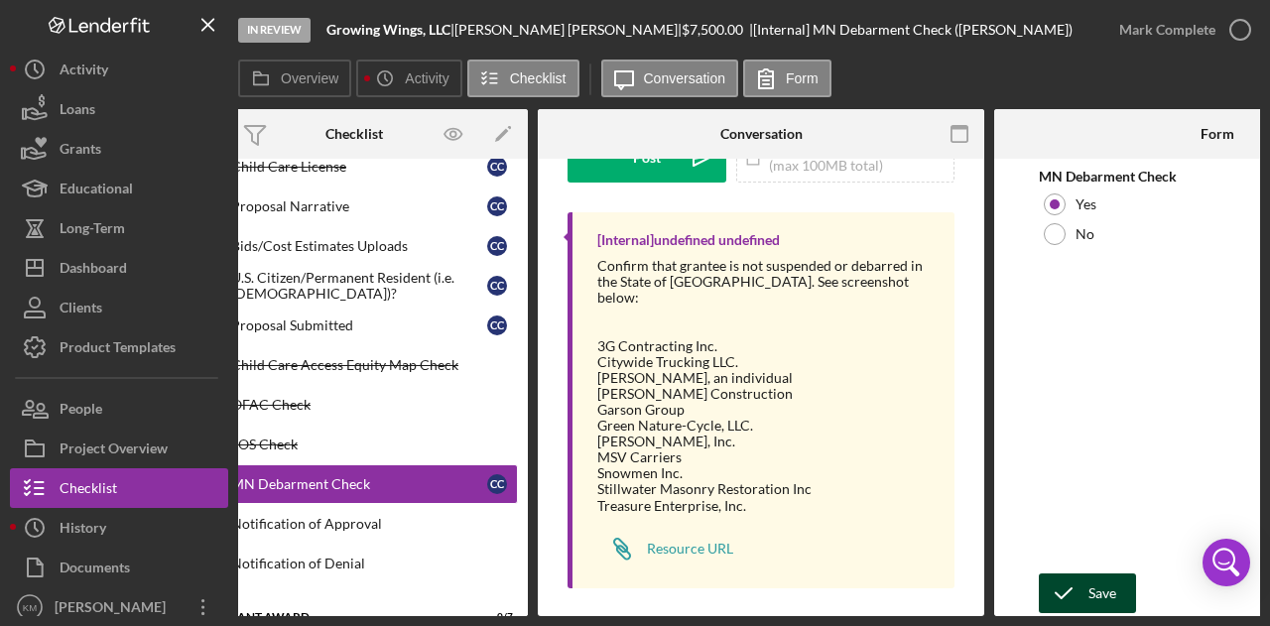
click at [1080, 574] on icon "submit" at bounding box center [1064, 594] width 50 height 50
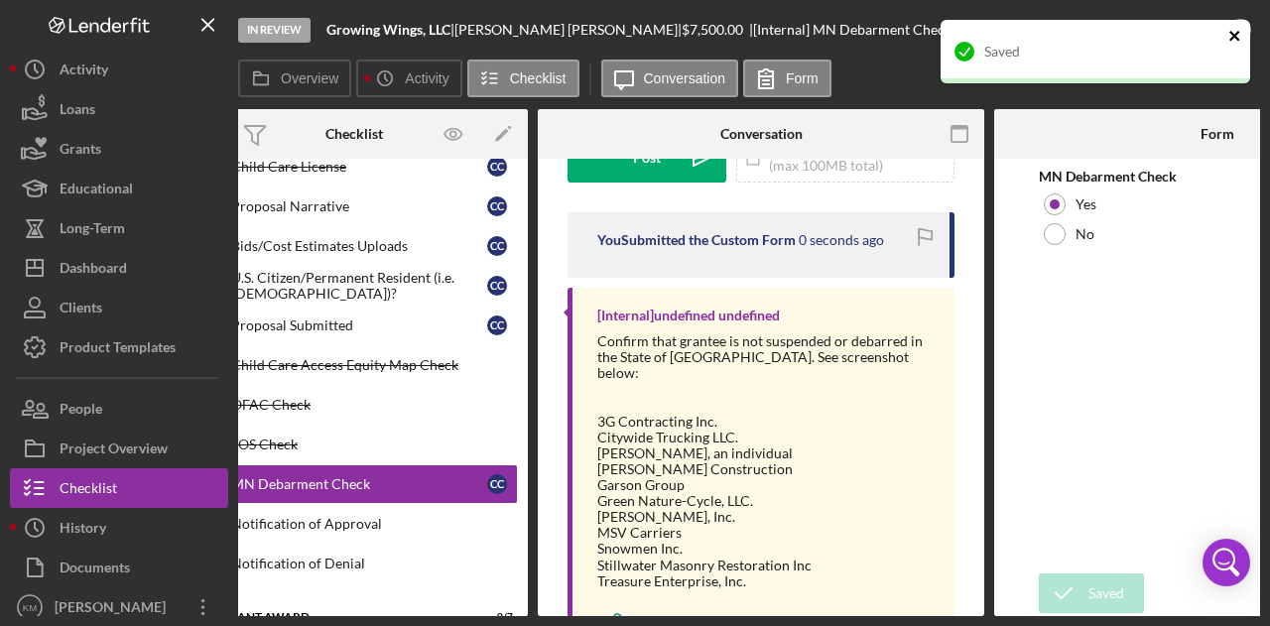
click at [1232, 42] on icon "close" at bounding box center [1236, 36] width 14 height 16
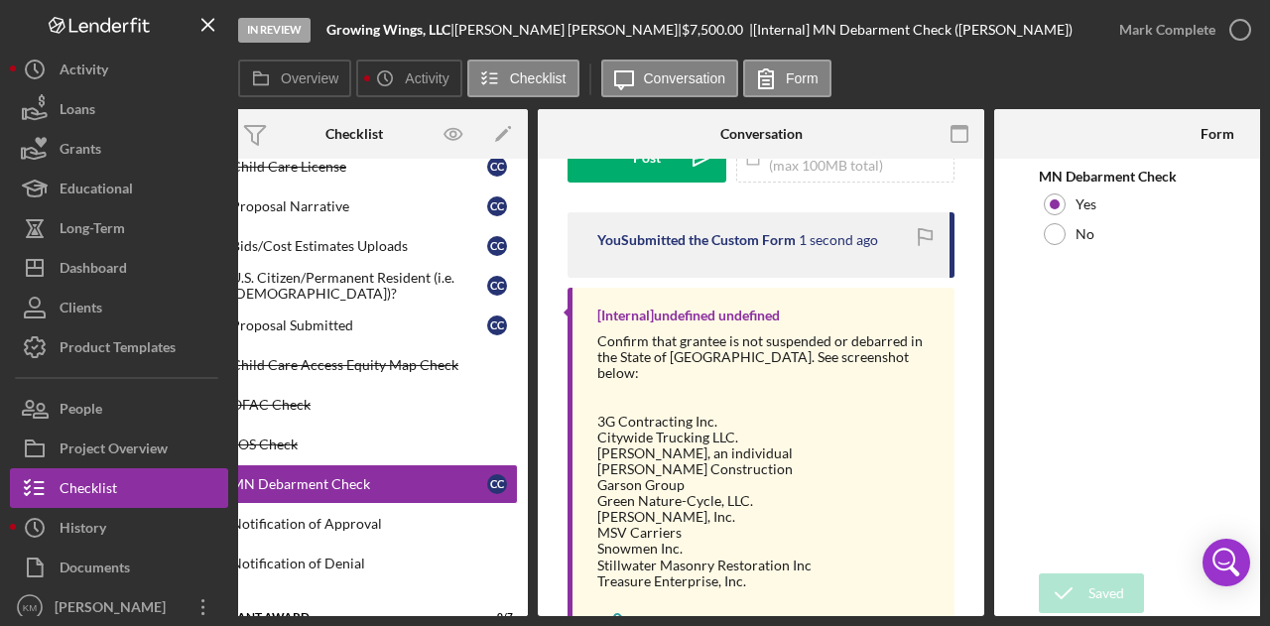
click at [0, 0] on icon "button" at bounding box center [0, 0] width 0 height 0
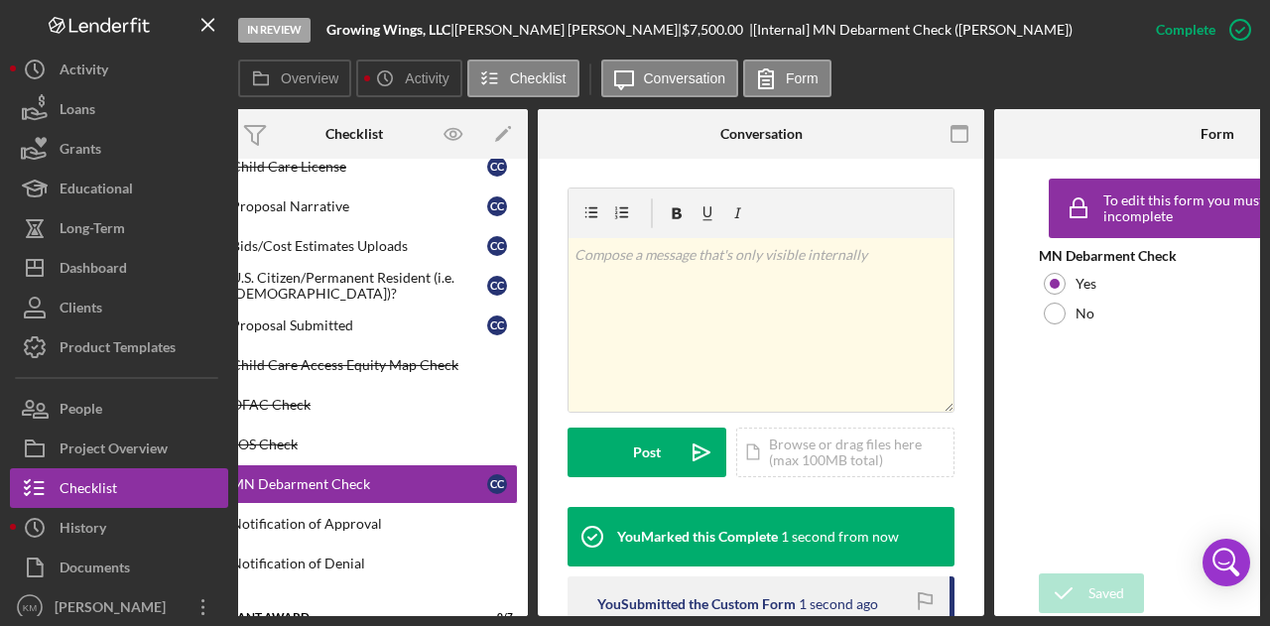
scroll to position [591, 0]
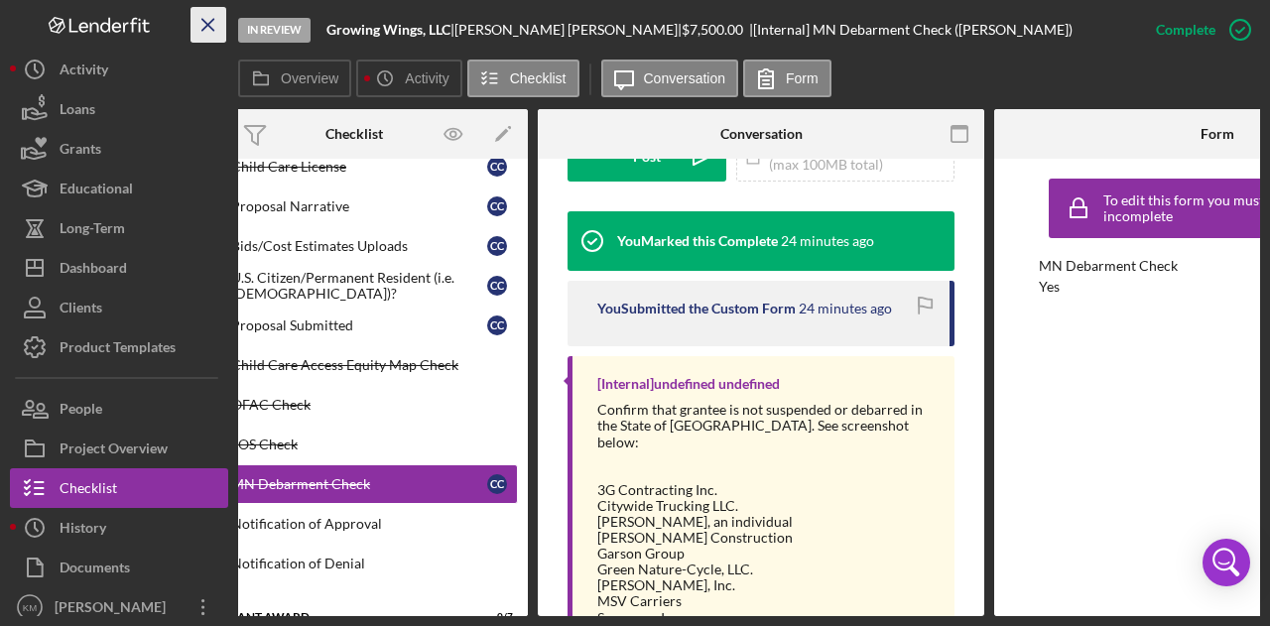
click at [204, 35] on icon "Icon/Menu Close" at bounding box center [209, 25] width 45 height 45
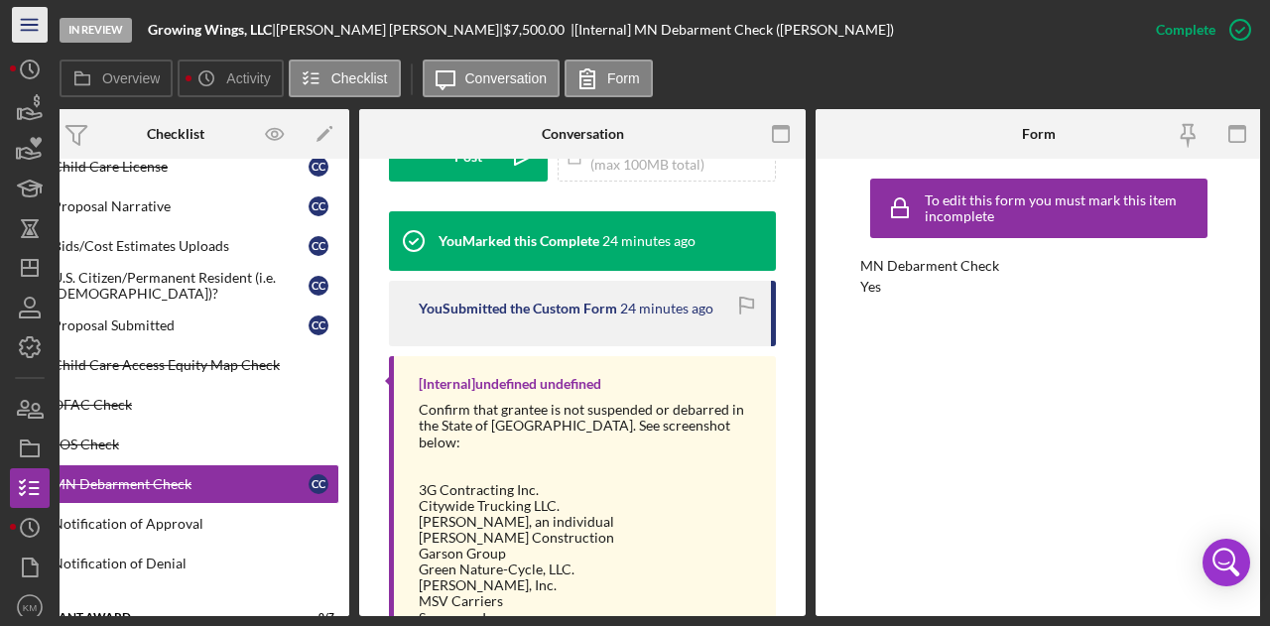
click at [16, 37] on icon "Icon/Menu" at bounding box center [30, 25] width 45 height 45
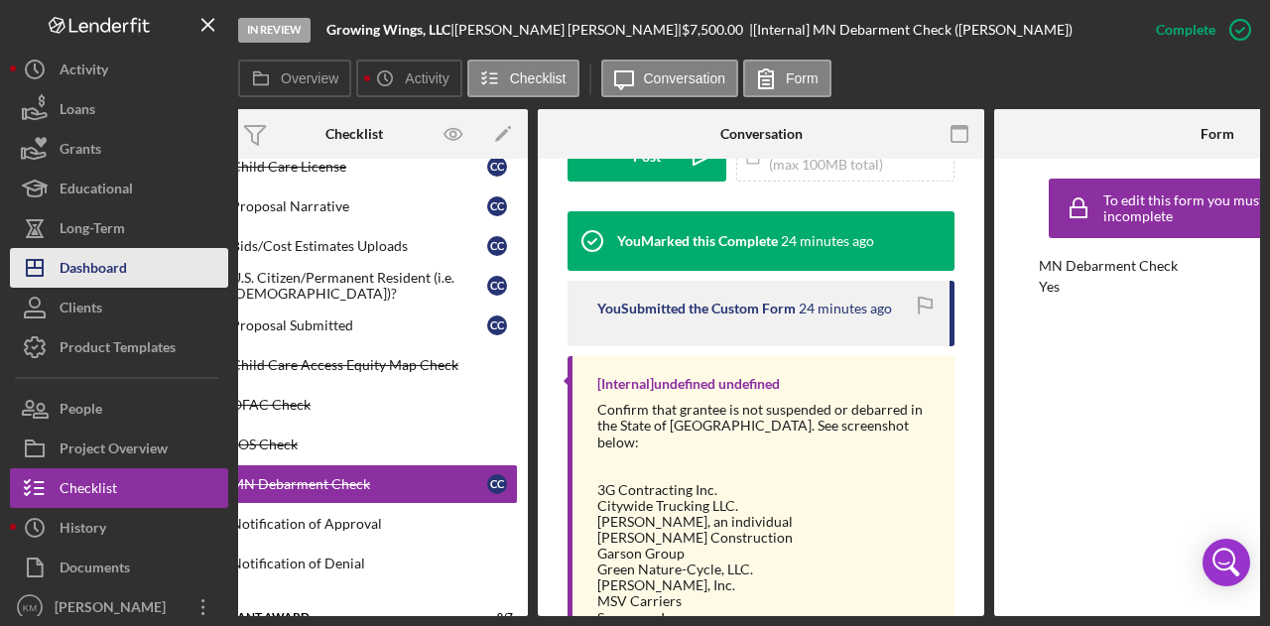
click at [39, 279] on icon "Icon/Dashboard" at bounding box center [35, 268] width 50 height 50
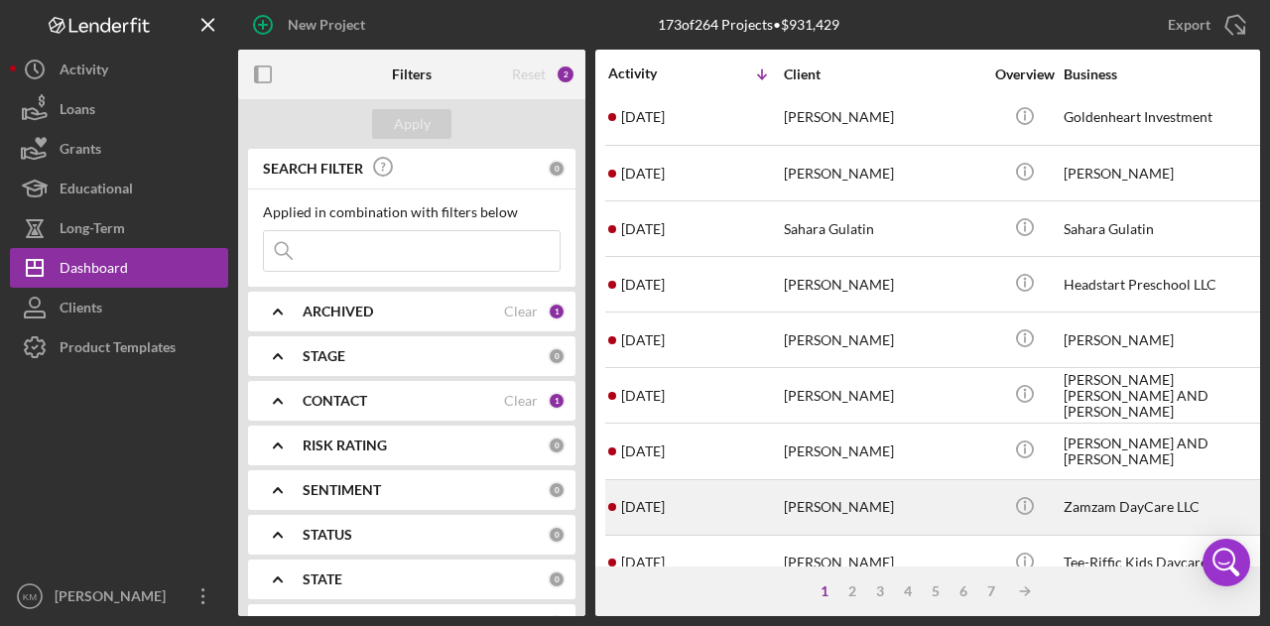
scroll to position [933, 0]
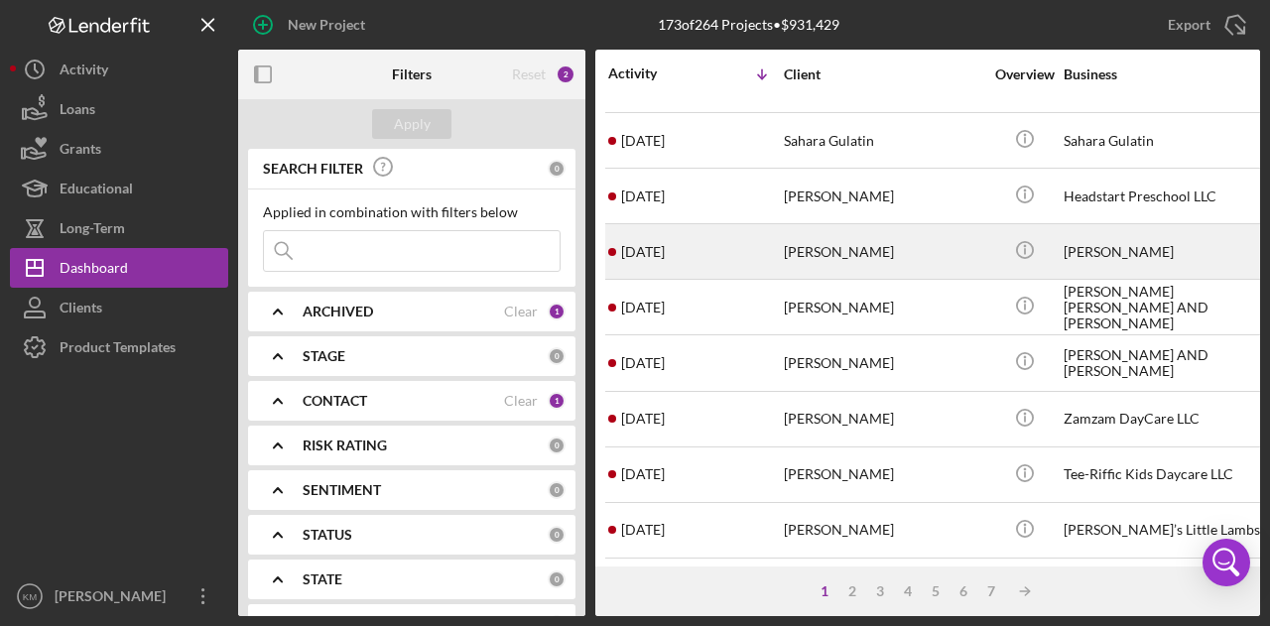
click at [846, 245] on div "[PERSON_NAME]" at bounding box center [883, 251] width 198 height 53
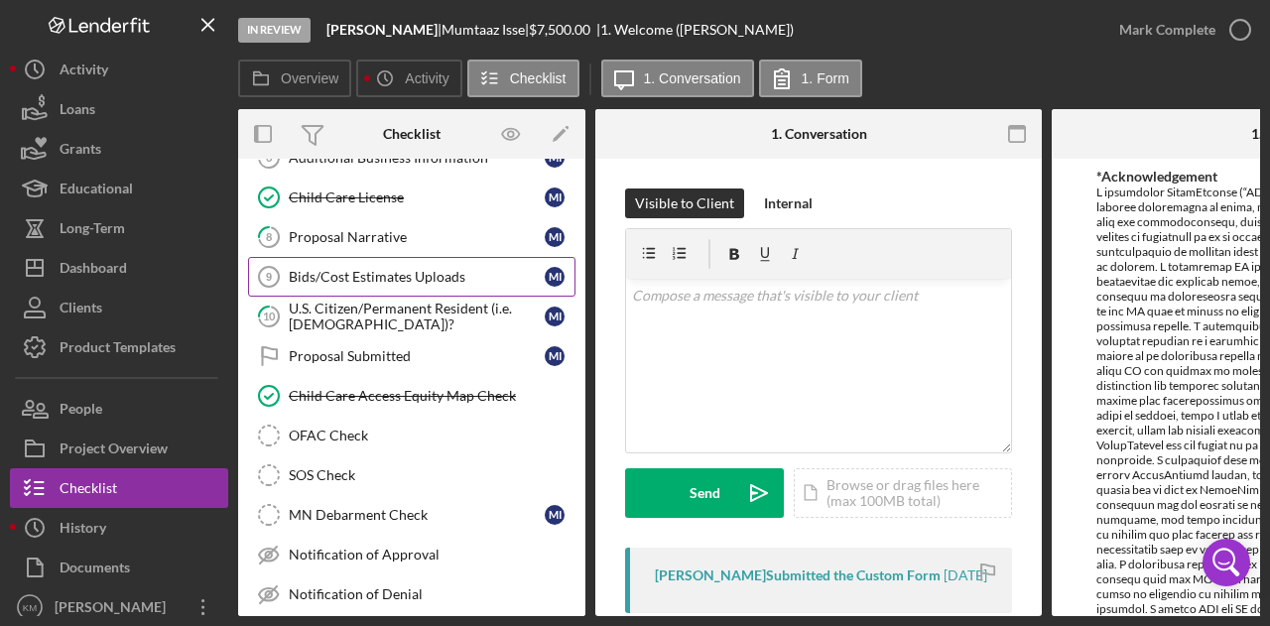
scroll to position [213, 0]
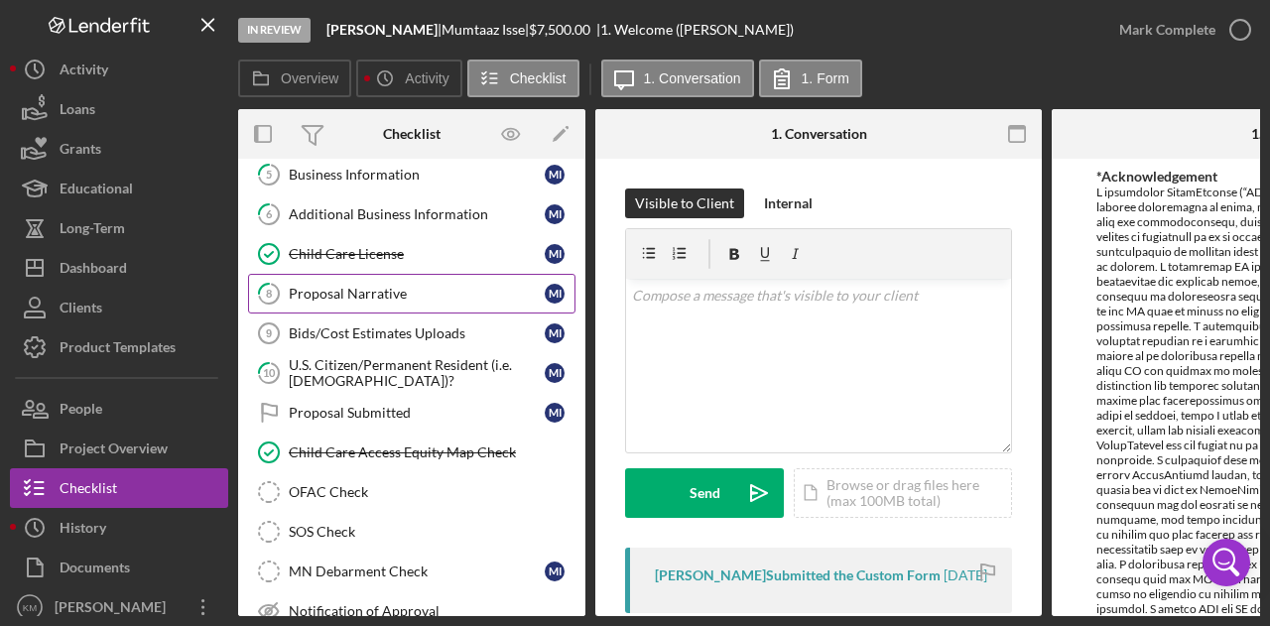
click at [413, 287] on div "Proposal Narrative" at bounding box center [417, 294] width 256 height 16
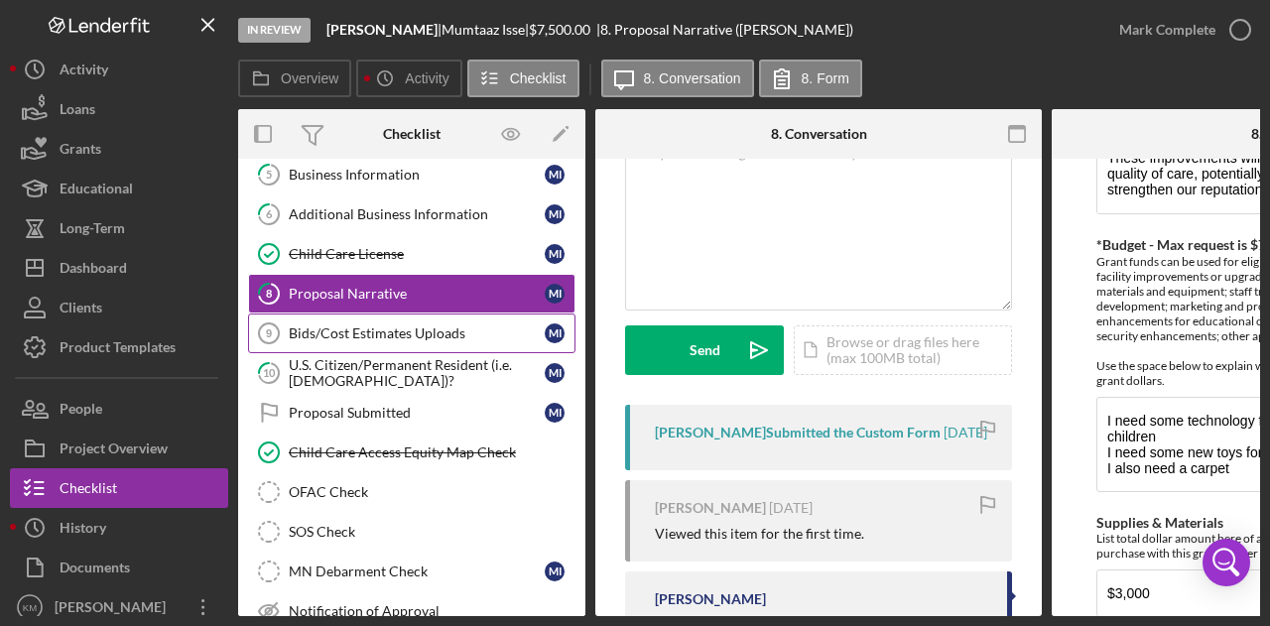
click at [359, 328] on div "Bids/Cost Estimates Uploads" at bounding box center [417, 333] width 256 height 16
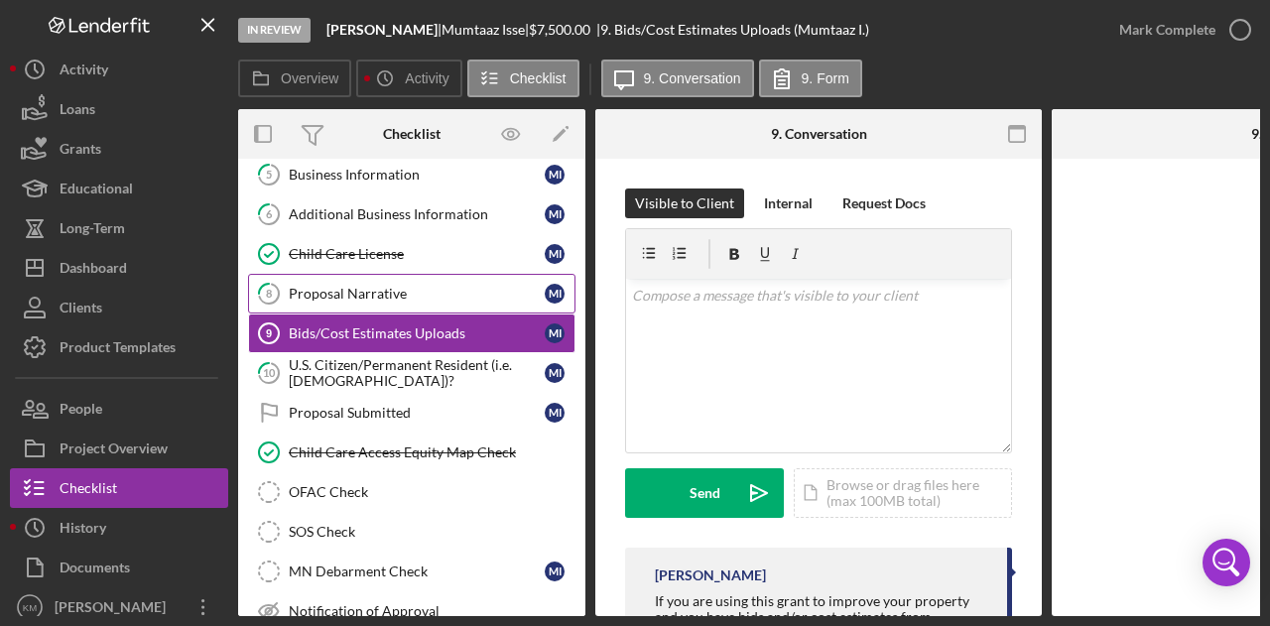
click at [339, 290] on div "Proposal Narrative" at bounding box center [417, 294] width 256 height 16
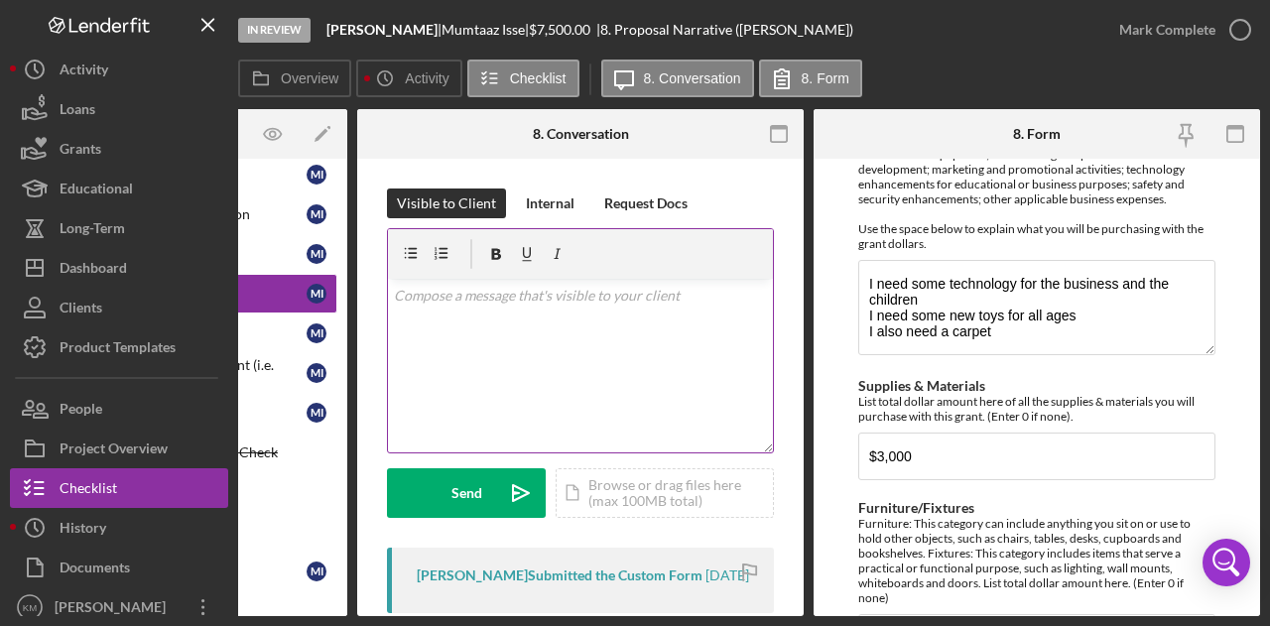
scroll to position [645, 0]
